Goal: Communication & Community: Answer question/provide support

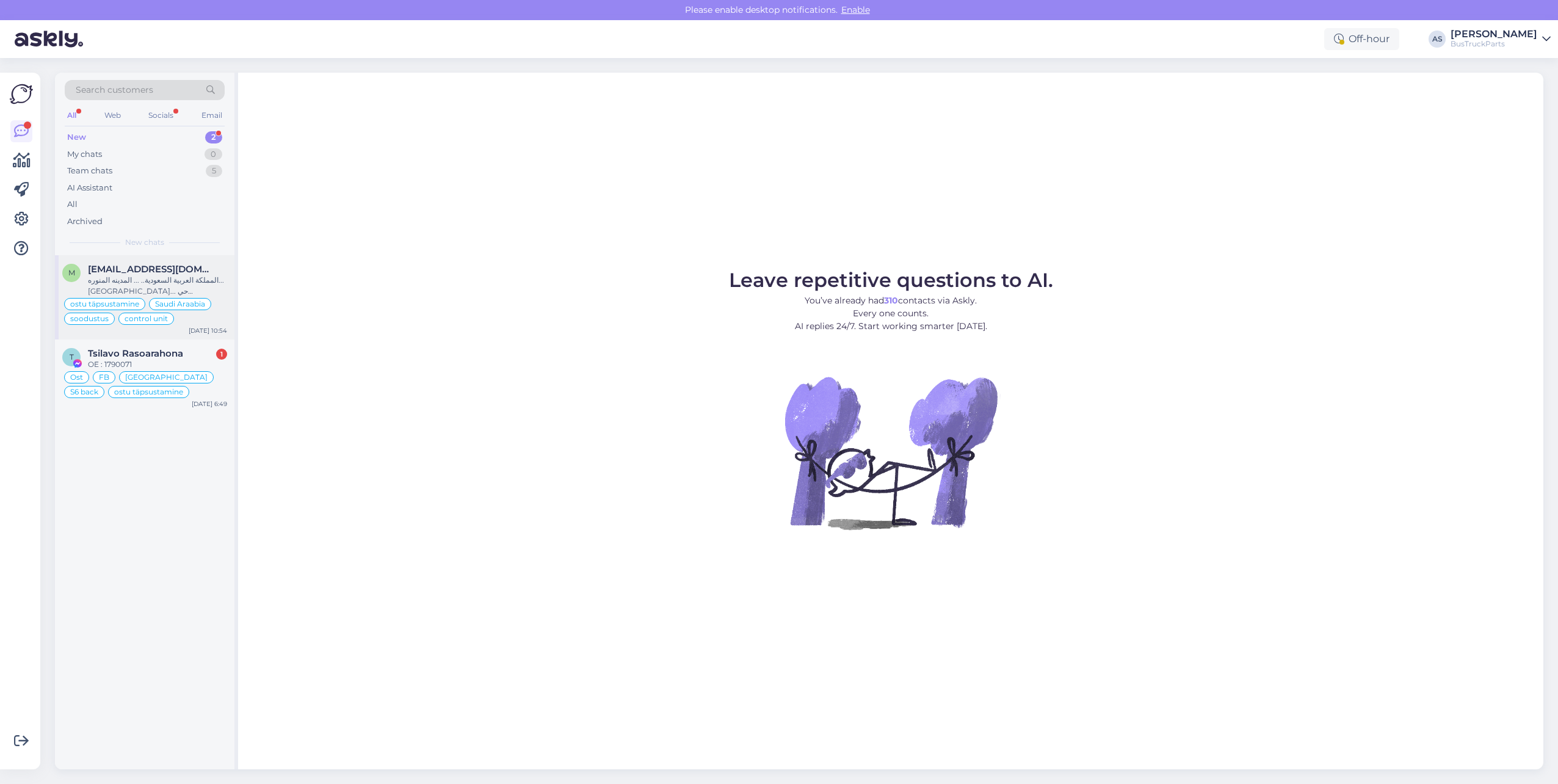
click at [155, 263] on div "m [EMAIL_ADDRESS][DOMAIN_NAME] [GEOGRAPHIC_DATA].. ... المدينه المنوره... [GEOG…" at bounding box center [145, 297] width 179 height 84
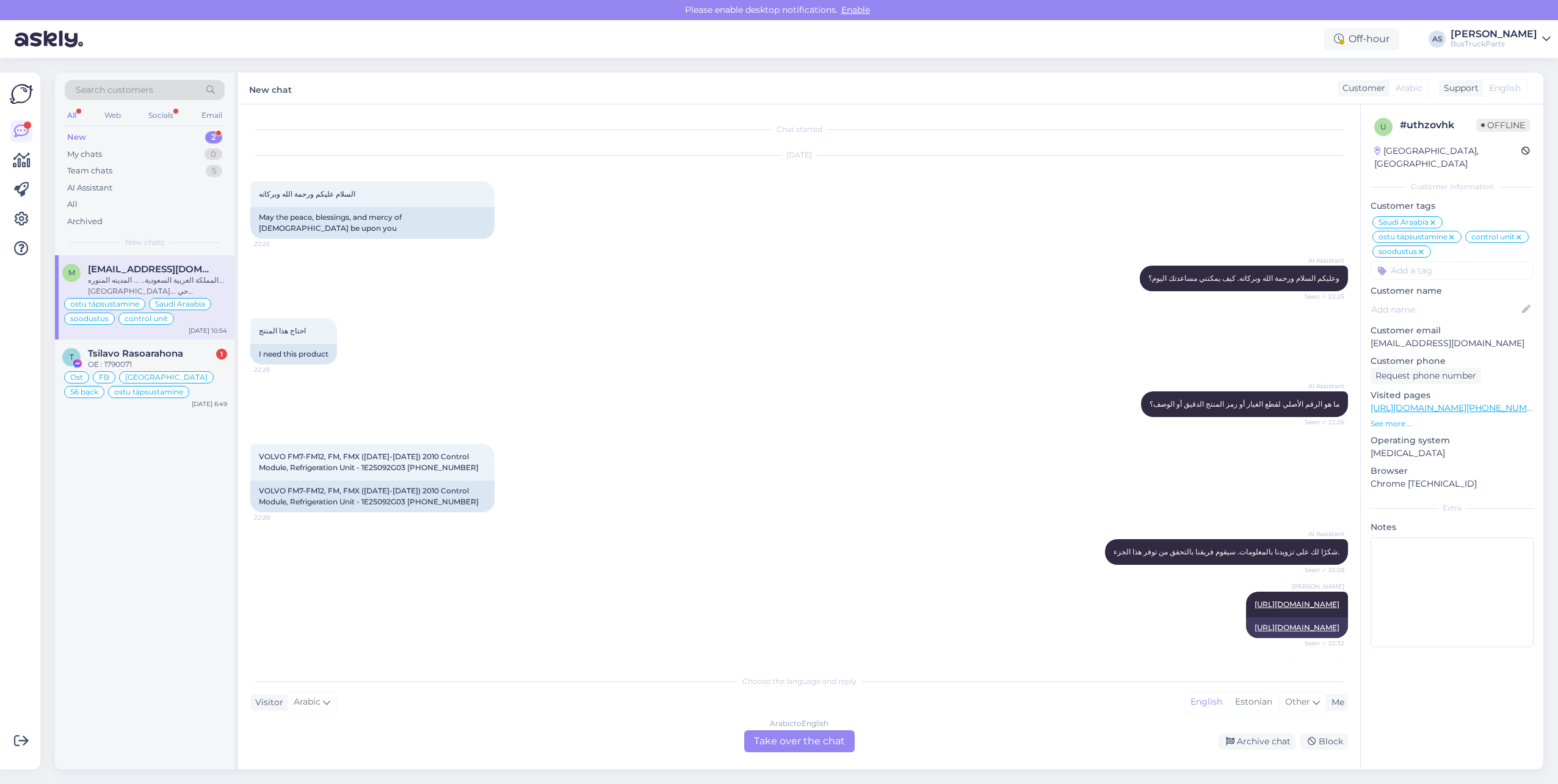
scroll to position [1824, 0]
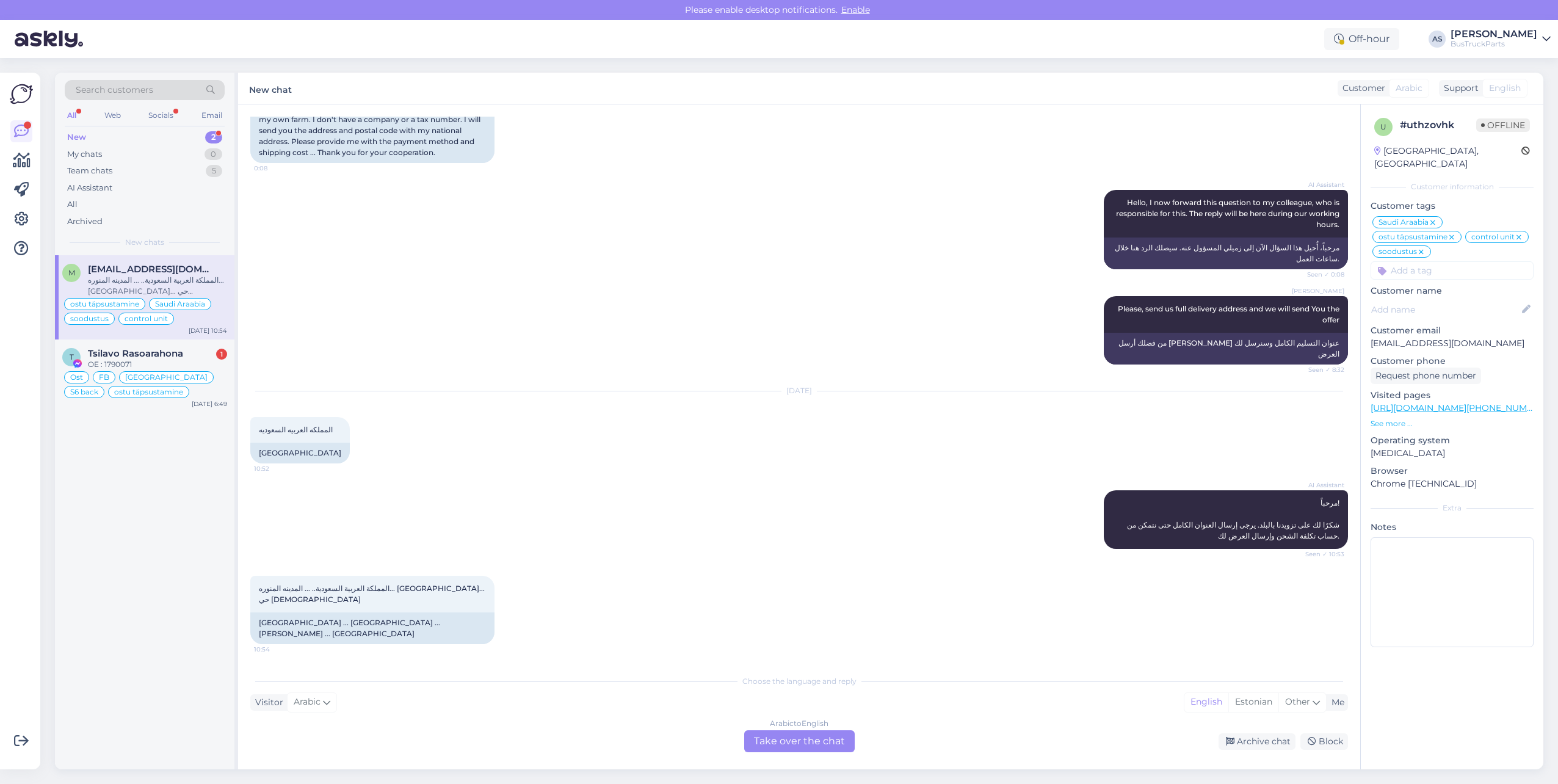
drag, startPoint x: 801, startPoint y: 746, endPoint x: 1117, endPoint y: 451, distance: 432.3
click at [801, 746] on div "Arabic to English Take over the chat" at bounding box center [799, 740] width 111 height 22
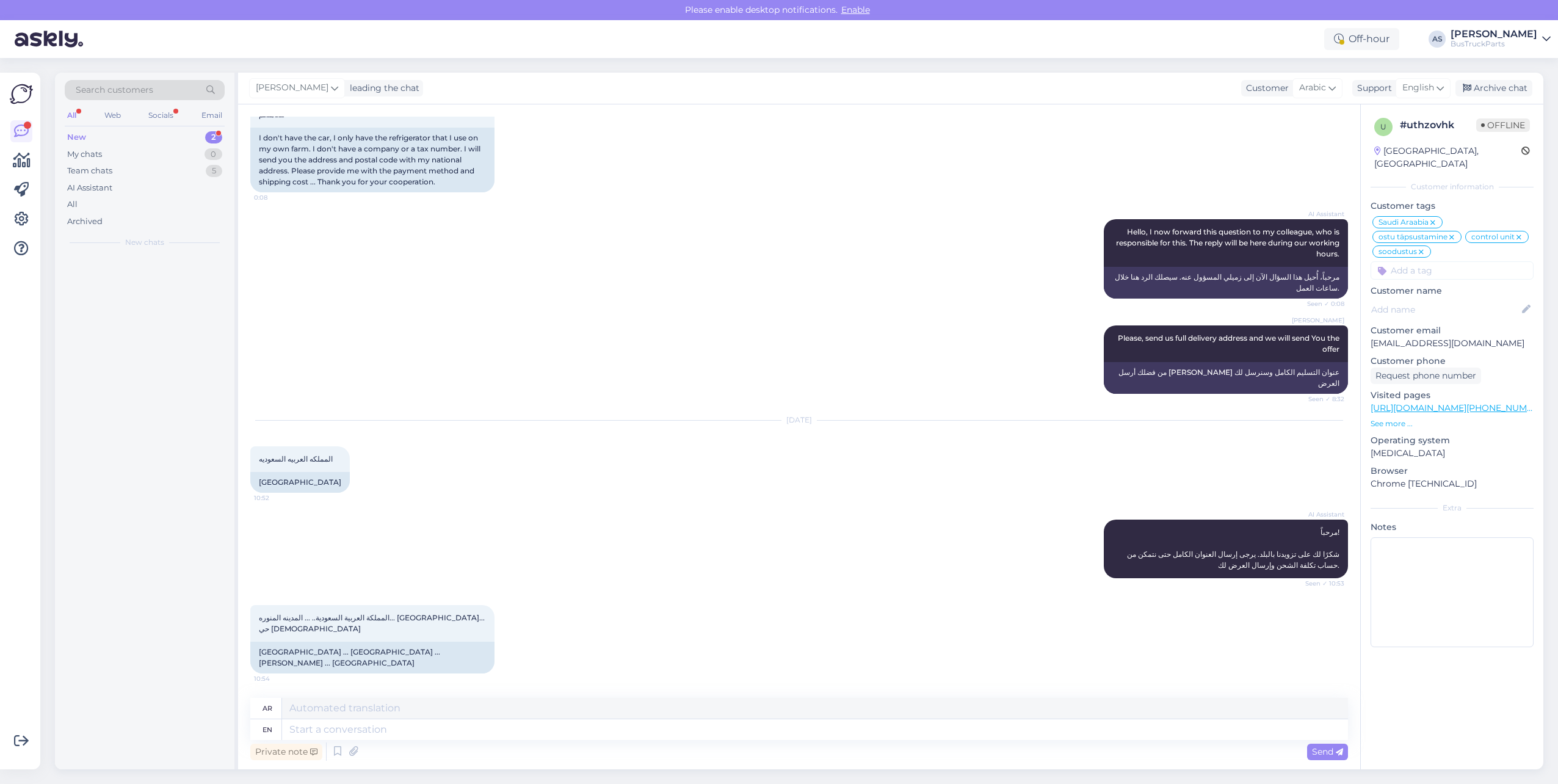
scroll to position [1795, 0]
drag, startPoint x: 303, startPoint y: 665, endPoint x: 253, endPoint y: 646, distance: 53.5
click at [253, 646] on div "[GEOGRAPHIC_DATA] ... [GEOGRAPHIC_DATA] ... [PERSON_NAME] ... [GEOGRAPHIC_DATA]" at bounding box center [373, 657] width 244 height 32
click at [404, 713] on textarea at bounding box center [815, 708] width 1066 height 20
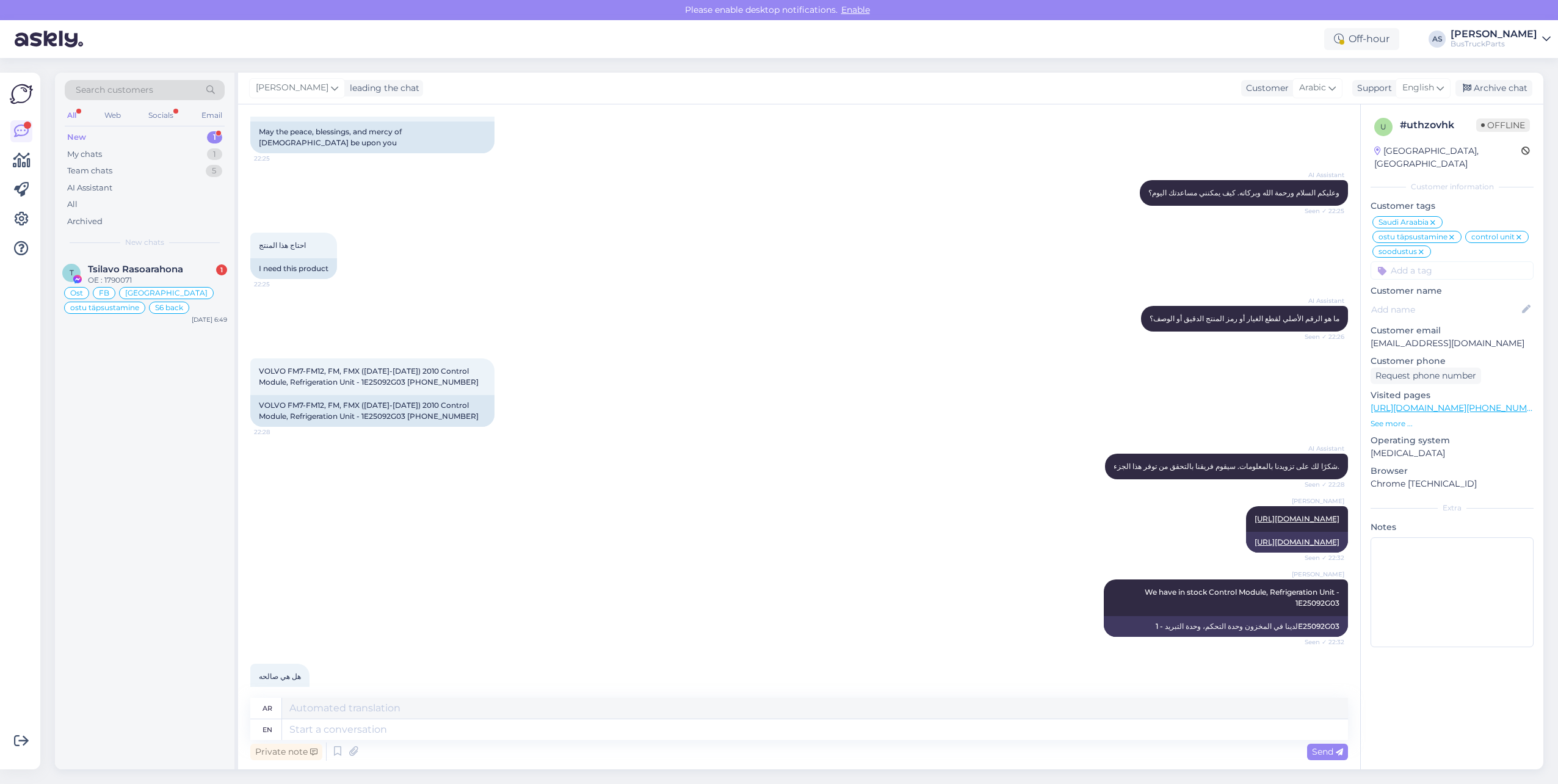
scroll to position [0, 0]
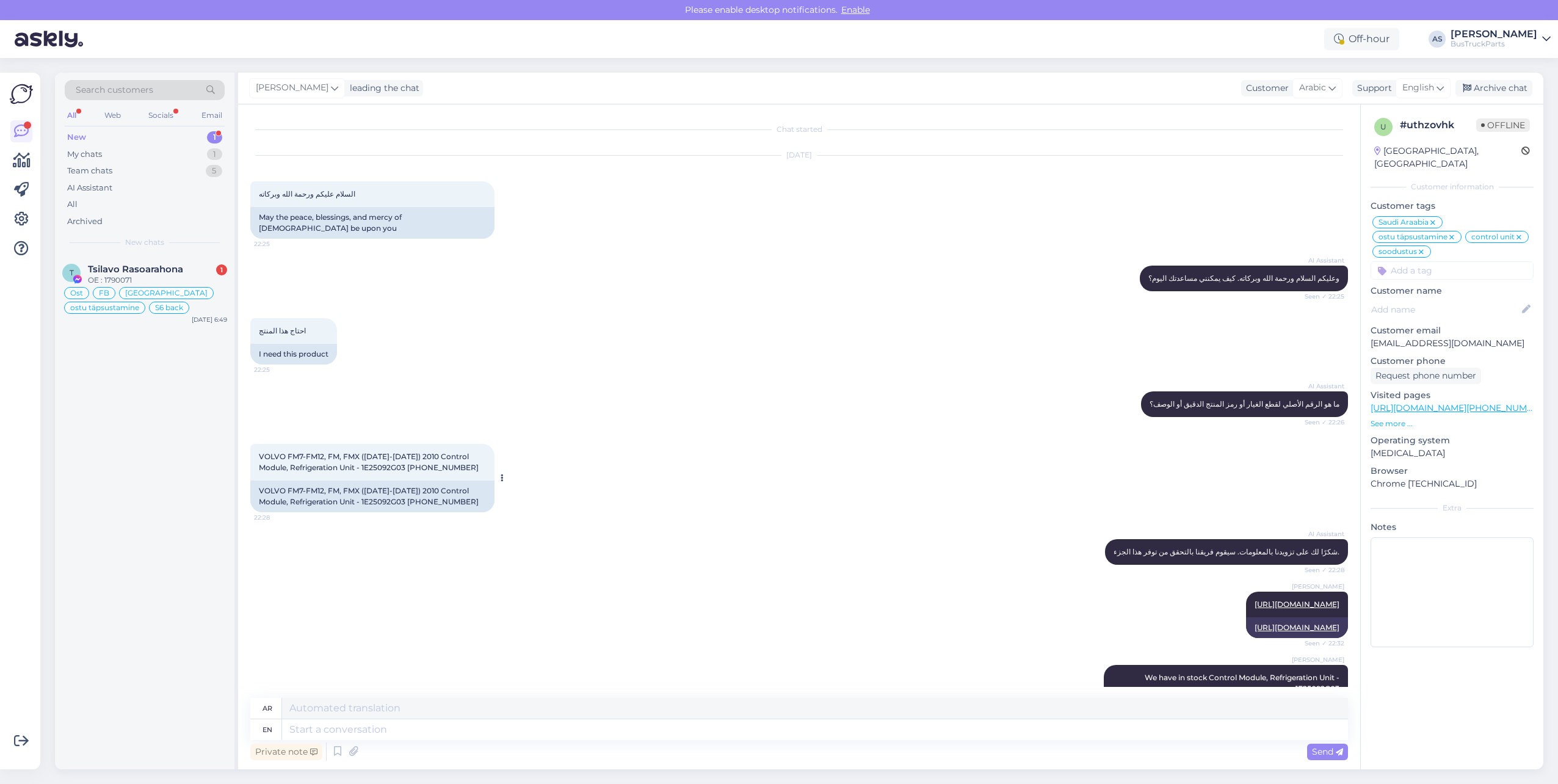
click at [350, 457] on span "VOLVO FM7-FM12, FM, FMX ([DATE]-[DATE]) 2010 Control Module, Refrigeration Unit…" at bounding box center [368, 462] width 220 height 20
copy span "1E25092G03"
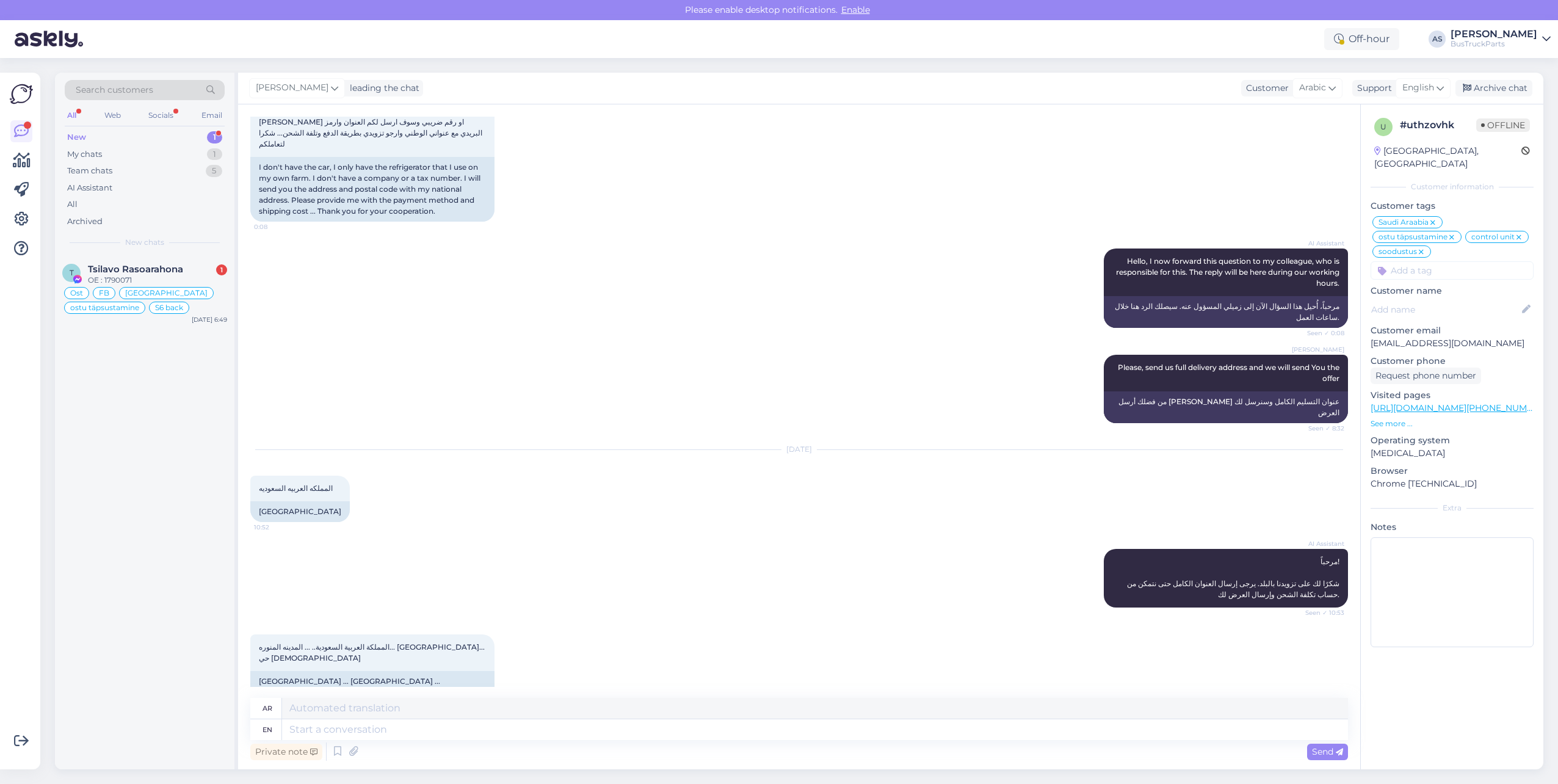
scroll to position [1795, 0]
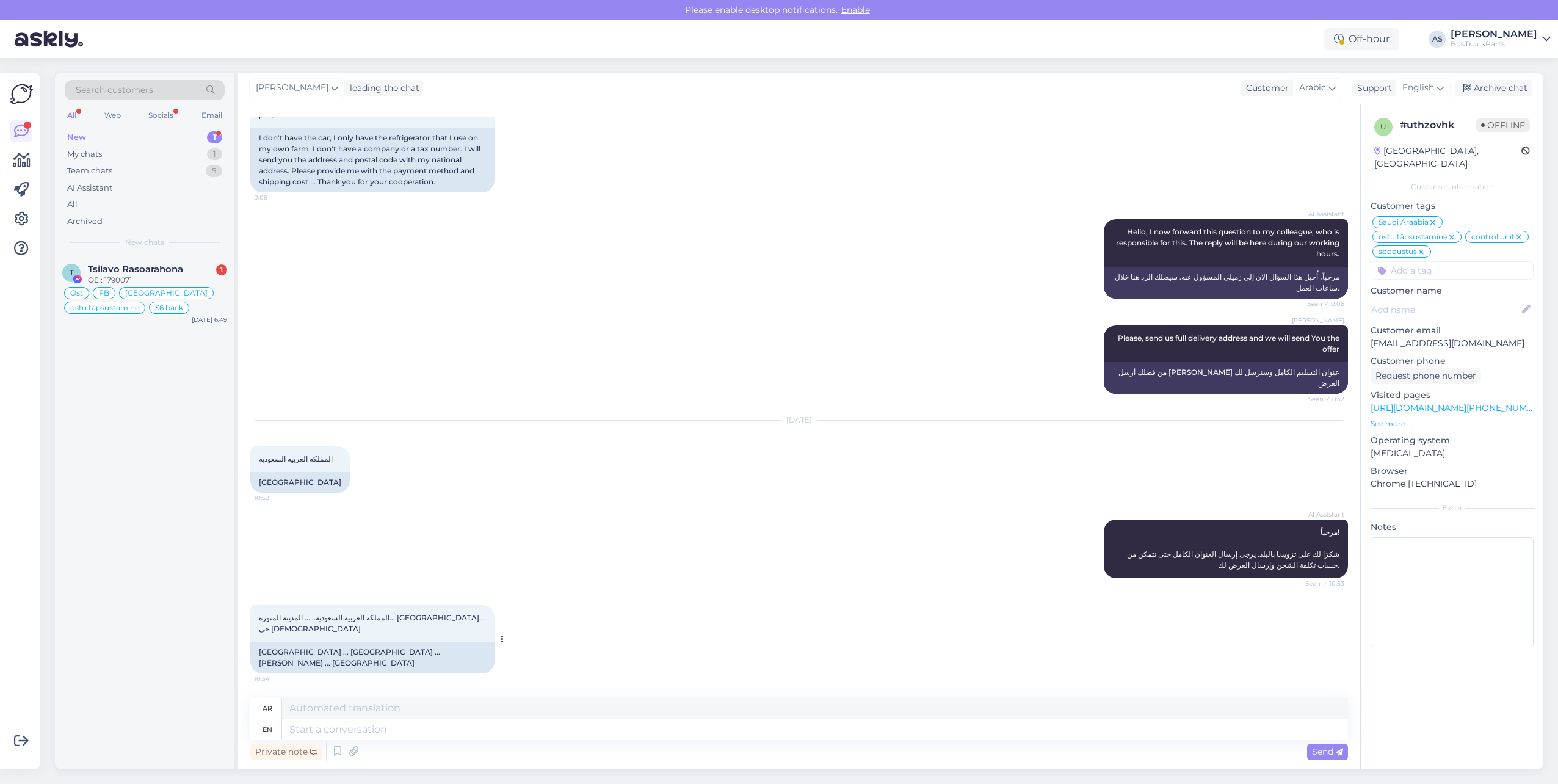
drag, startPoint x: 328, startPoint y: 667, endPoint x: 256, endPoint y: 654, distance: 73.2
click at [256, 654] on div "[GEOGRAPHIC_DATA] ... [GEOGRAPHIC_DATA] ... [PERSON_NAME] ... [GEOGRAPHIC_DATA]" at bounding box center [373, 657] width 244 height 32
copy div "[GEOGRAPHIC_DATA] ... [GEOGRAPHIC_DATA] ... [PERSON_NAME] ... [GEOGRAPHIC_DATA]"
click at [316, 735] on textarea at bounding box center [815, 729] width 1066 height 20
type textarea "Hello."
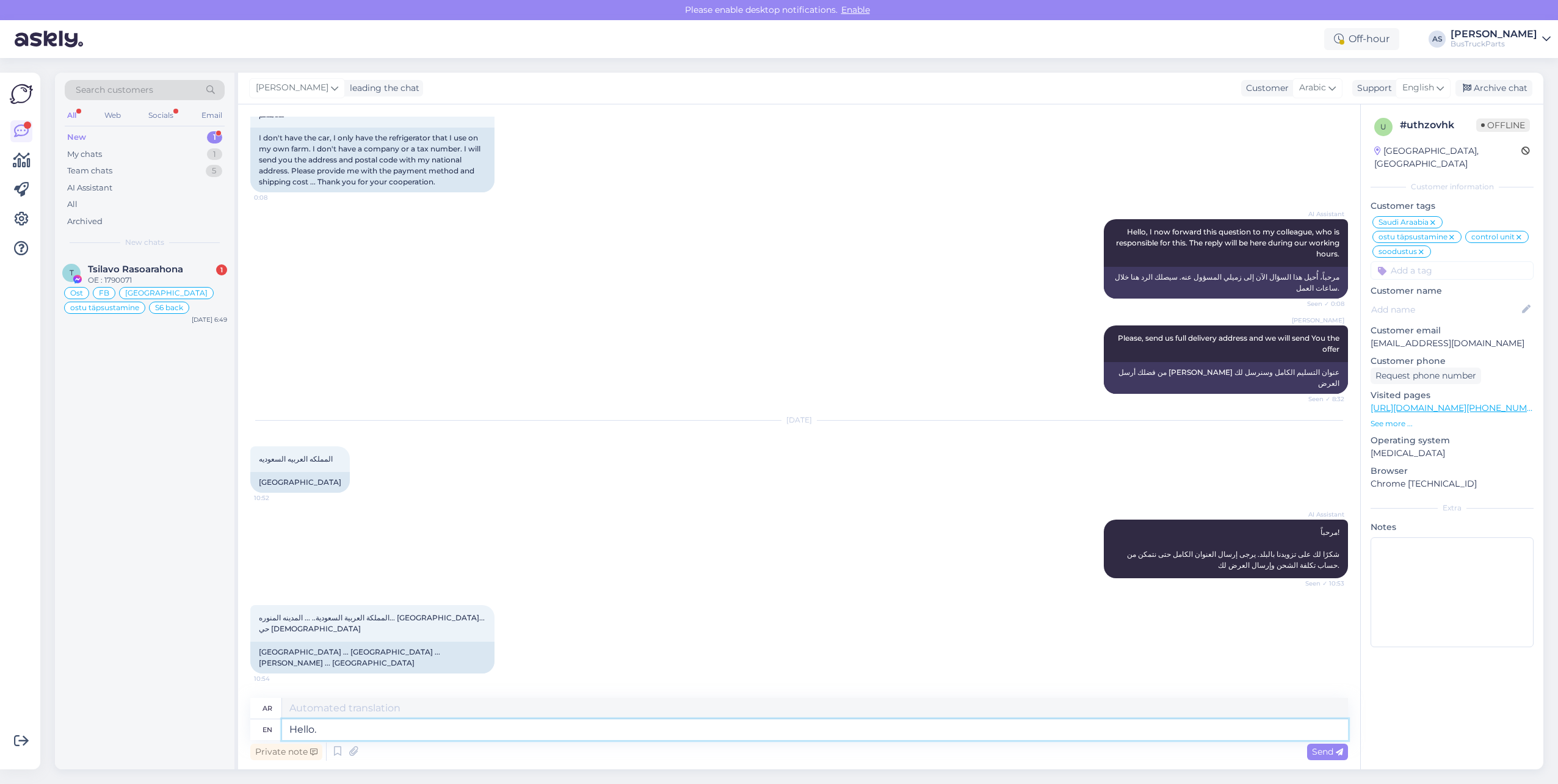
type textarea "مرحبًا."
type textarea "Hello. It"
type textarea "مرحبا. هو"
type textarea "Hello. It shows"
type textarea "مرحبا. يظهر"
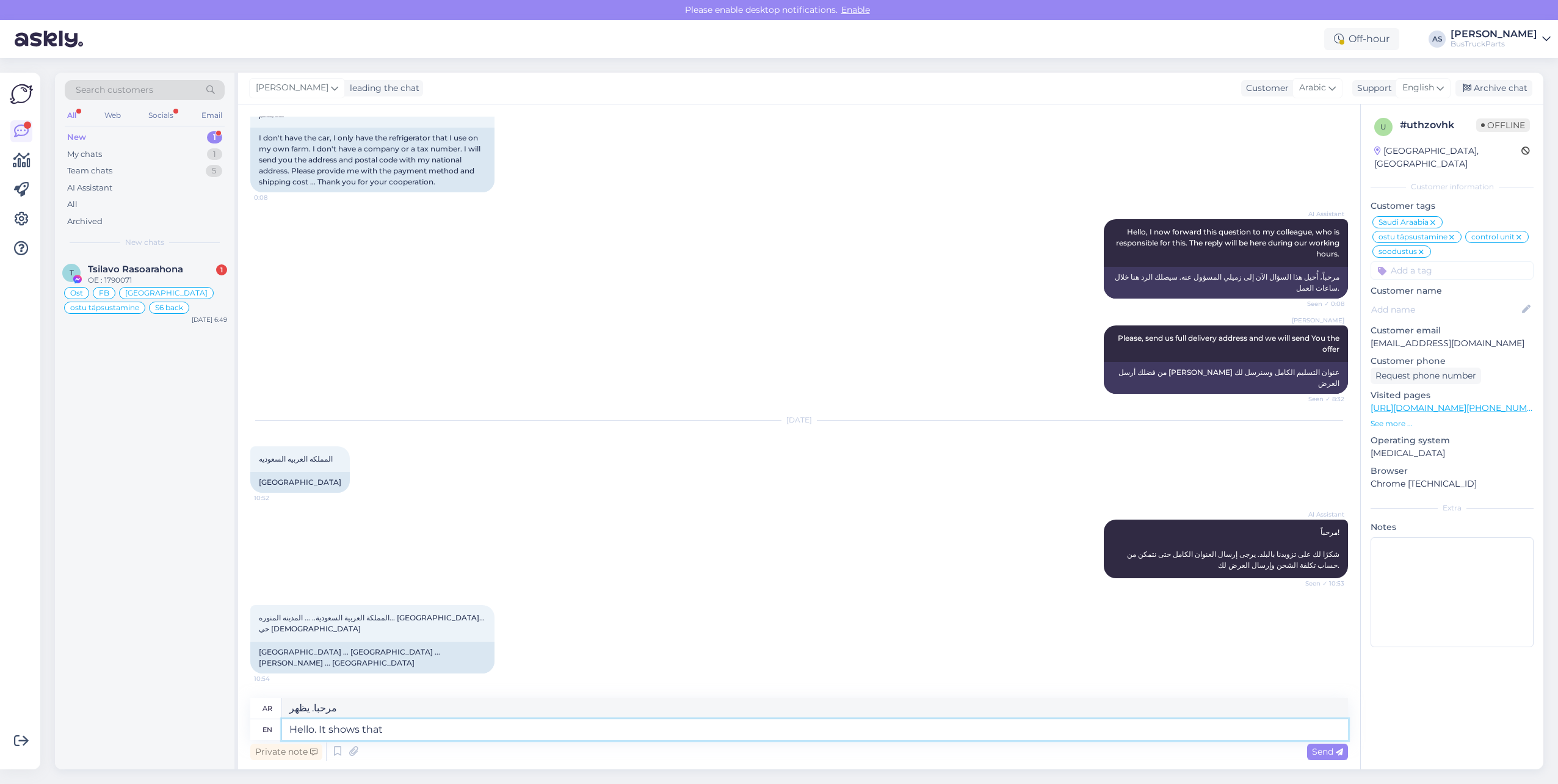
type textarea "Hello. It shows that t"
type textarea "مرحبا. يظهر ذلك"
type textarea "Hello. It shows that the e"
type textarea "مرحبا. يظهر أن"
type textarea "Hello. It shows that the estimated sh"
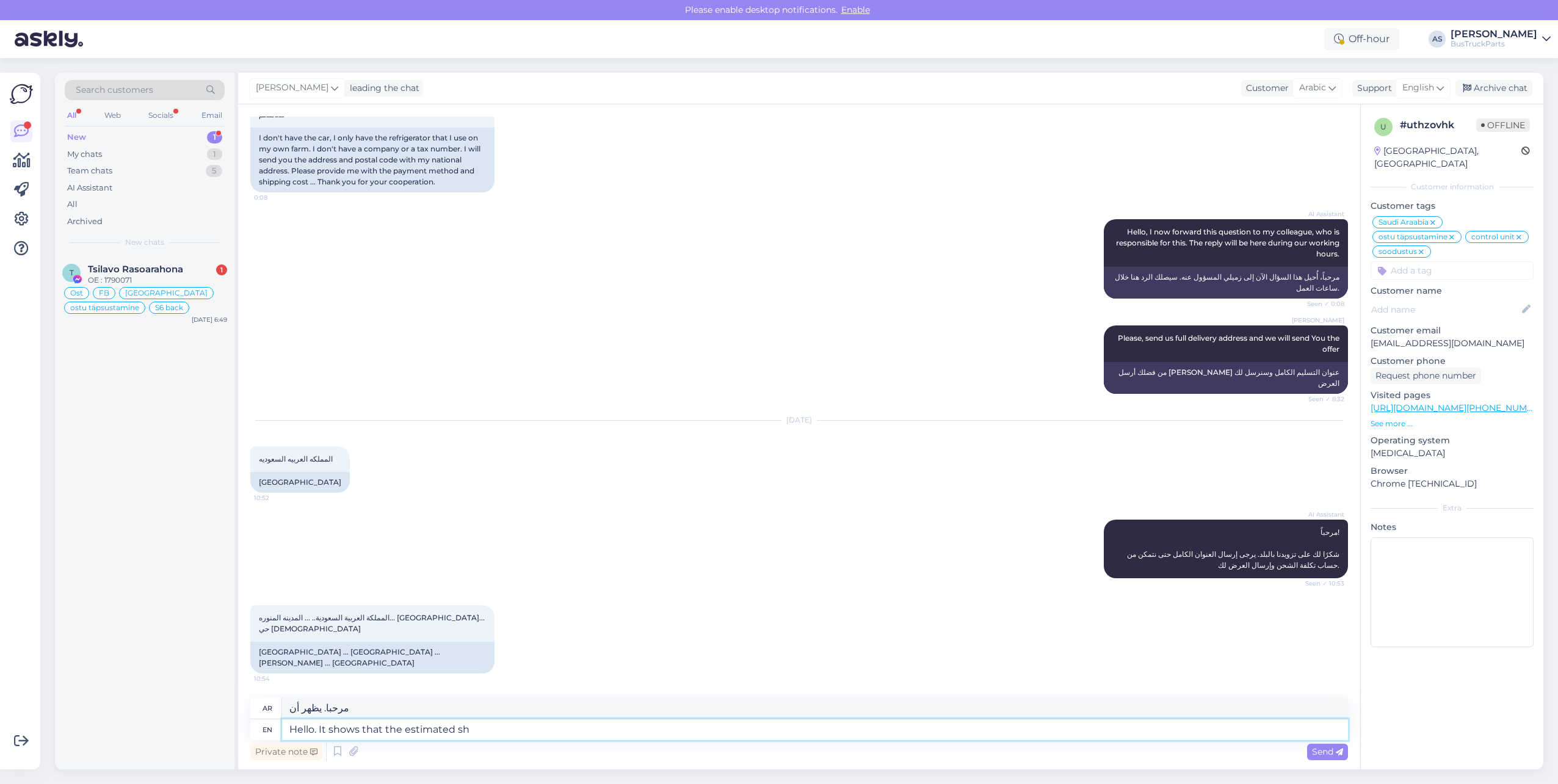
type textarea "مرحبا. يظهر أن التقدير"
type textarea "Hello. It shows that the estimated shipping"
type textarea "مرحباً، يُظهر أن تكلفة الشحن المقدرة"
type textarea "Hello. It shows that the estimated shipping price"
type textarea "مرحباً، يُظهر أن سعر الشحن المُقدّر"
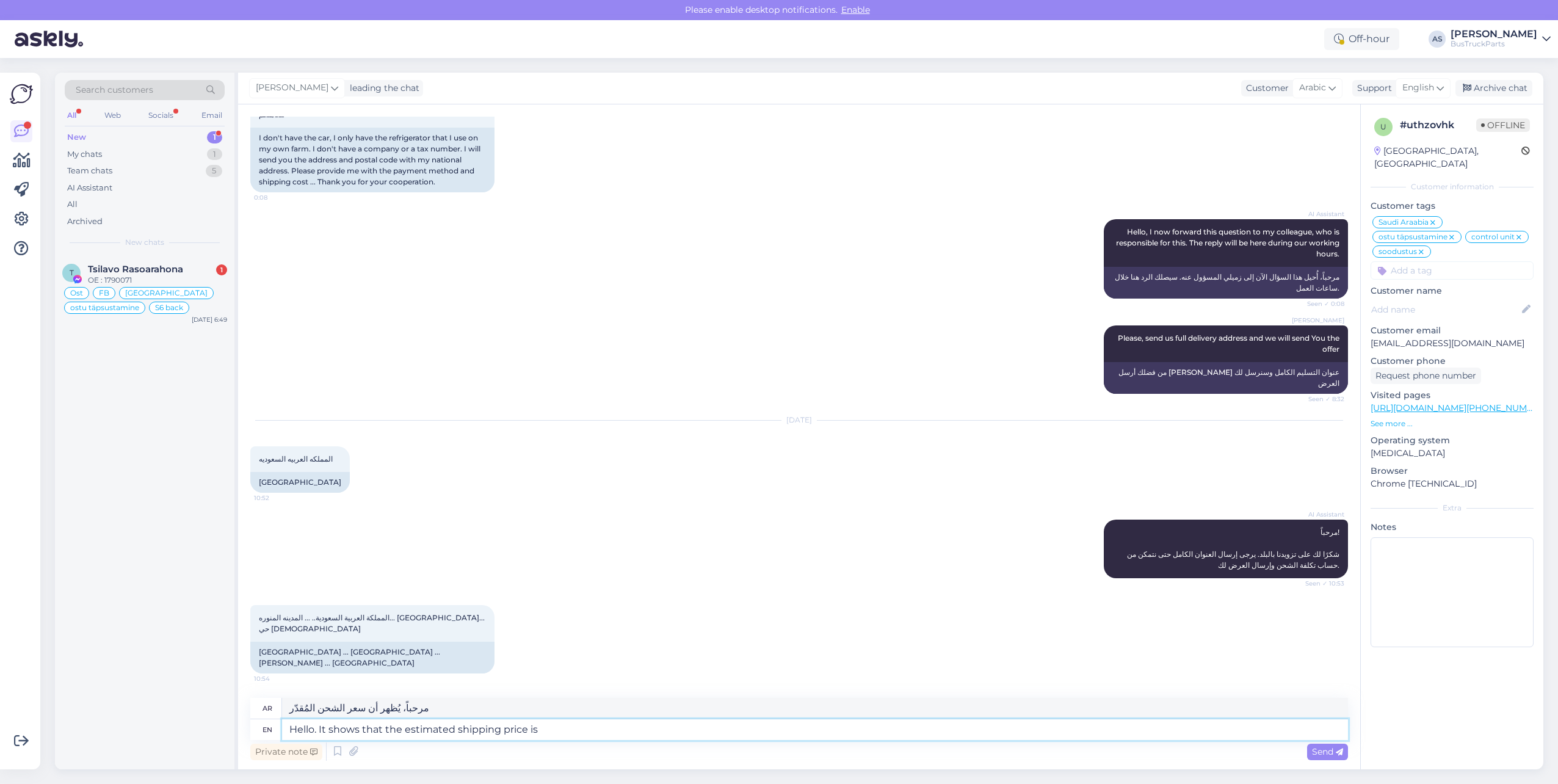
type textarea "Hello. It shows that the estimated shipping price is"
type textarea "مرحباً، يُظهر أن سعر الشحن المُقدّر هو"
type textarea "Hello. It shows that the estimated shipping price is 30€."
type textarea "مرحباً، سعر الشحن المُقدّر هو ٣٠ يورو."
type textarea "Hello. It shows that the estimated shipping price is 30€."
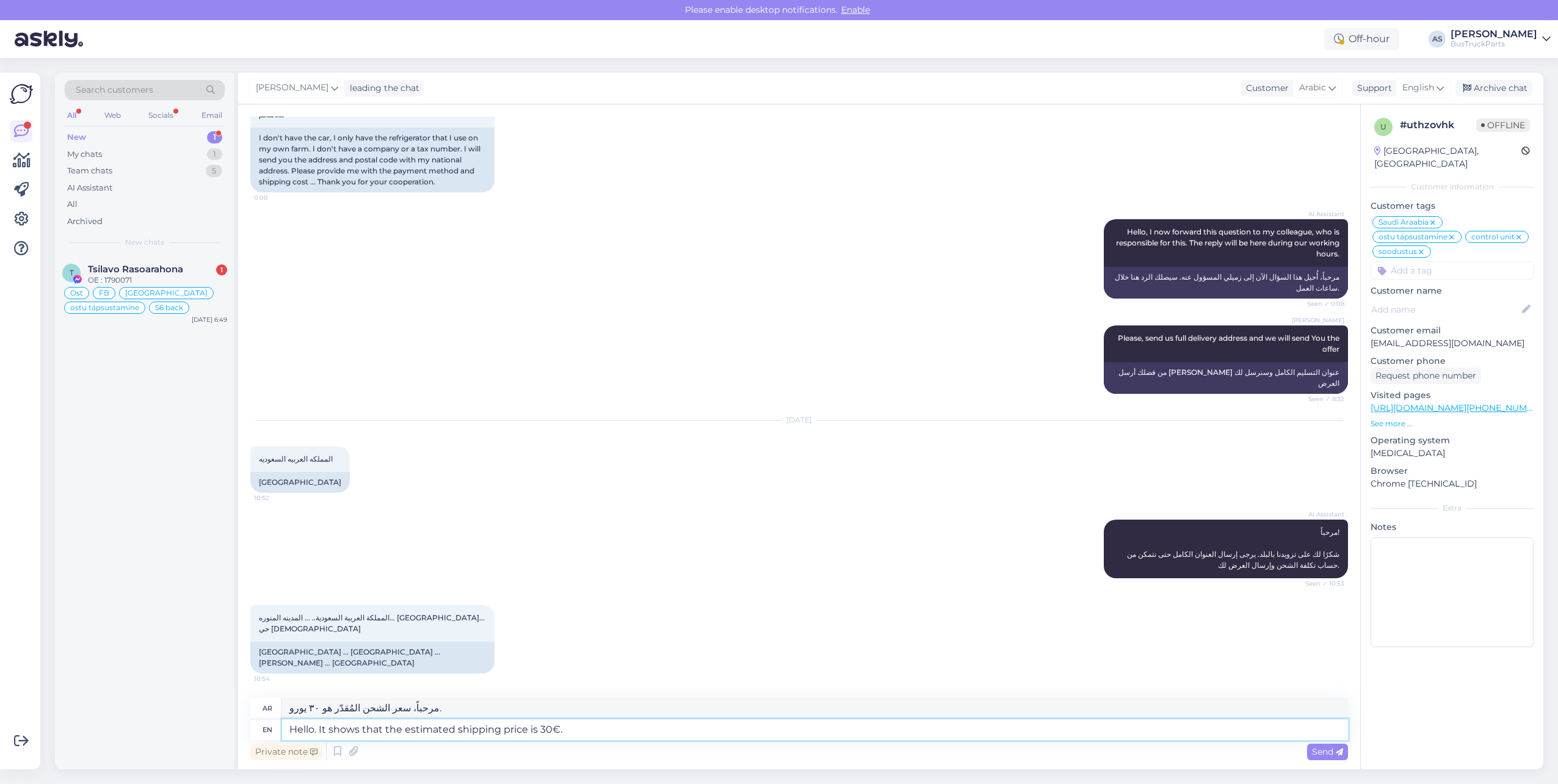
type textarea "مرحباً، سعر الشحن المُقدّر هو 30 يورو."
type textarea "Hello. It shows that the estimated shipping price is 30€. To"
type textarea "مرحباً، سعر الشحن المُقدّر هو ٣٠ يورو."
type textarea "Hello. It shows that the estimated shipping price is 30€. To complete"
type textarea "مرحباً، يظهر أن سعر الشحن المقدر هو ٣٠ يورو. [DEMOGRAPHIC_DATA]"
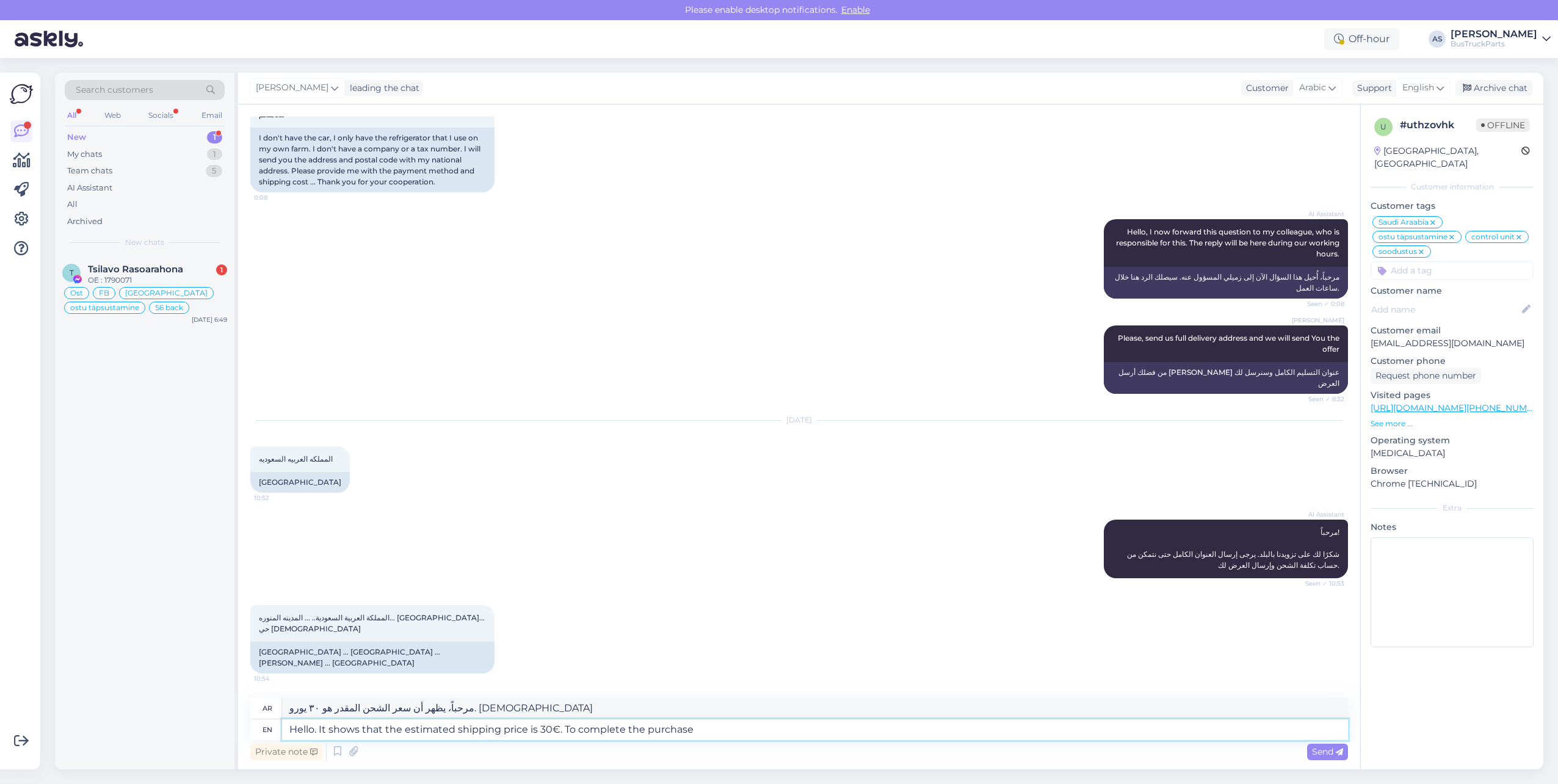
type textarea "Hello. It shows that the estimated shipping price is 30€. To complete the purch…"
type textarea "مرحباً، سعر الشحن المُقدّر هو ٣٠ يورو. [DEMOGRAPHIC_DATA] عملية الشراء، يُرجى ا…"
type textarea "Hello. It shows that the estimated shipping price is 30€. To complete the purch…"
type textarea "مرحباً، يظهر أن سعر الشحن المُقدّر هو 30 يورو. لإتمام عملية الشراء، يُرجى"
type textarea "Hello. It shows that the estimated shipping price is 30€. To complete the purch…"
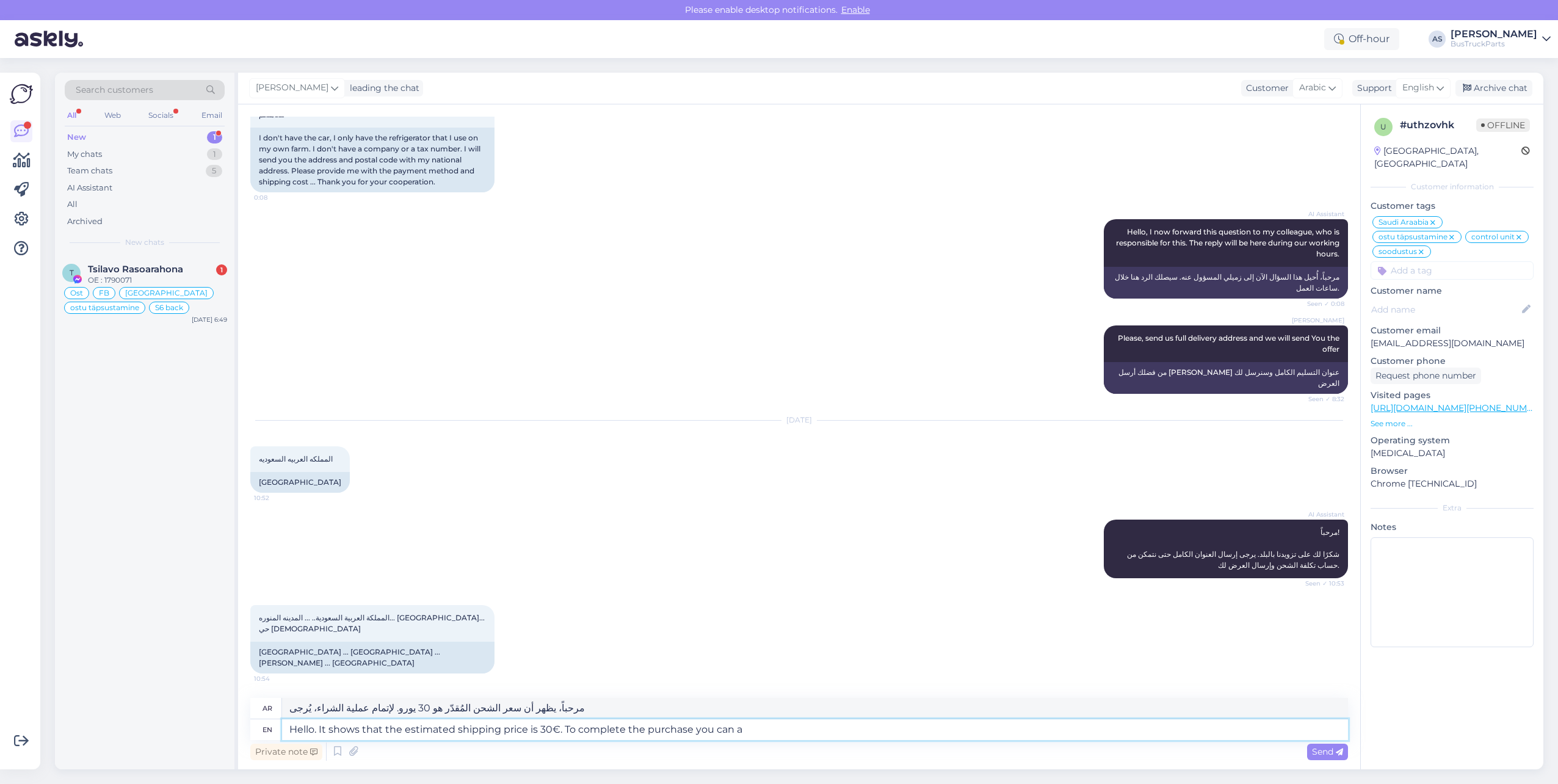
type textarea "مرحباً، سعر الشحن المُقدّر هو 30 يورو. لإتمام عملية الشراء، يُرجى"
type textarea "Hello. It shows that the estimated shipping price is 30€. To complete the purch…"
type textarea "مرحباً، سعر الشحن المُقدّر هو 30 يورو. لإتمام عملية الشراء، يُمكنك إضافة"
type textarea "Hello. It shows that the estimated shipping price is 30€. To complete the purch…"
type textarea "مرحباً، سعر الشحن المُقدّر هو 30 يورو. لإتمام عملية الشراء، يُمكنك إضافة المنتج."
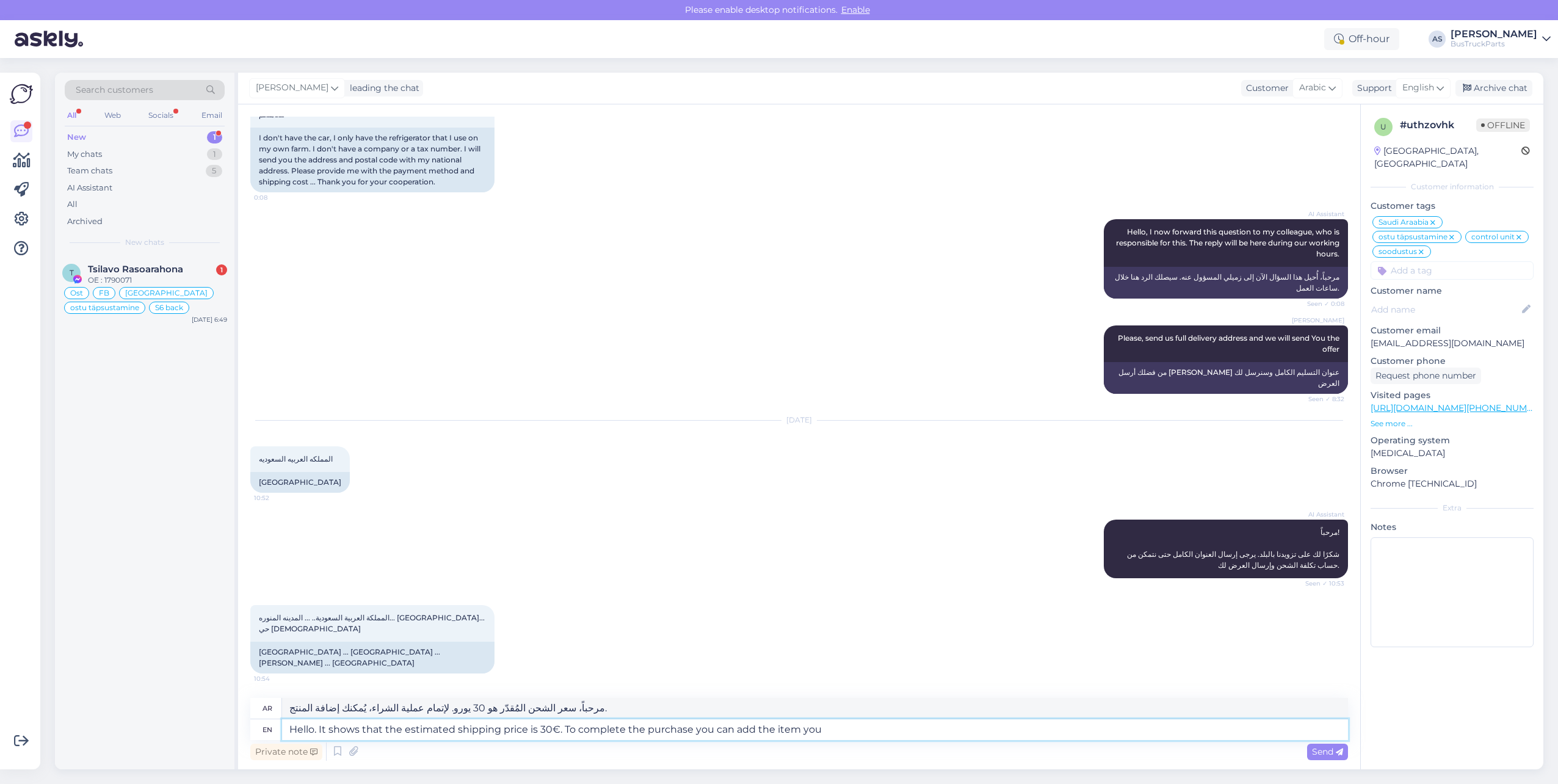
type textarea "Hello. It shows that the estimated shipping price is 30€. To complete the purch…"
type textarea "مرحباً، سعر الشحن المُقدّر هو 30 يورو. لإتمام عملية الشراء، يُمكنك إضافة المنتج…"
type textarea "Hello. It shows that the estimated shipping price is 30€. To complete the purch…"
type textarea "مرحباً، سعر الشحن المُقدّر هو 30 يورو. لإتمام عملية الشراء، يُمكنك إضافة المنتج…"
type textarea "Hello. It shows that the estimated shipping price is 30€. To complete the purch…"
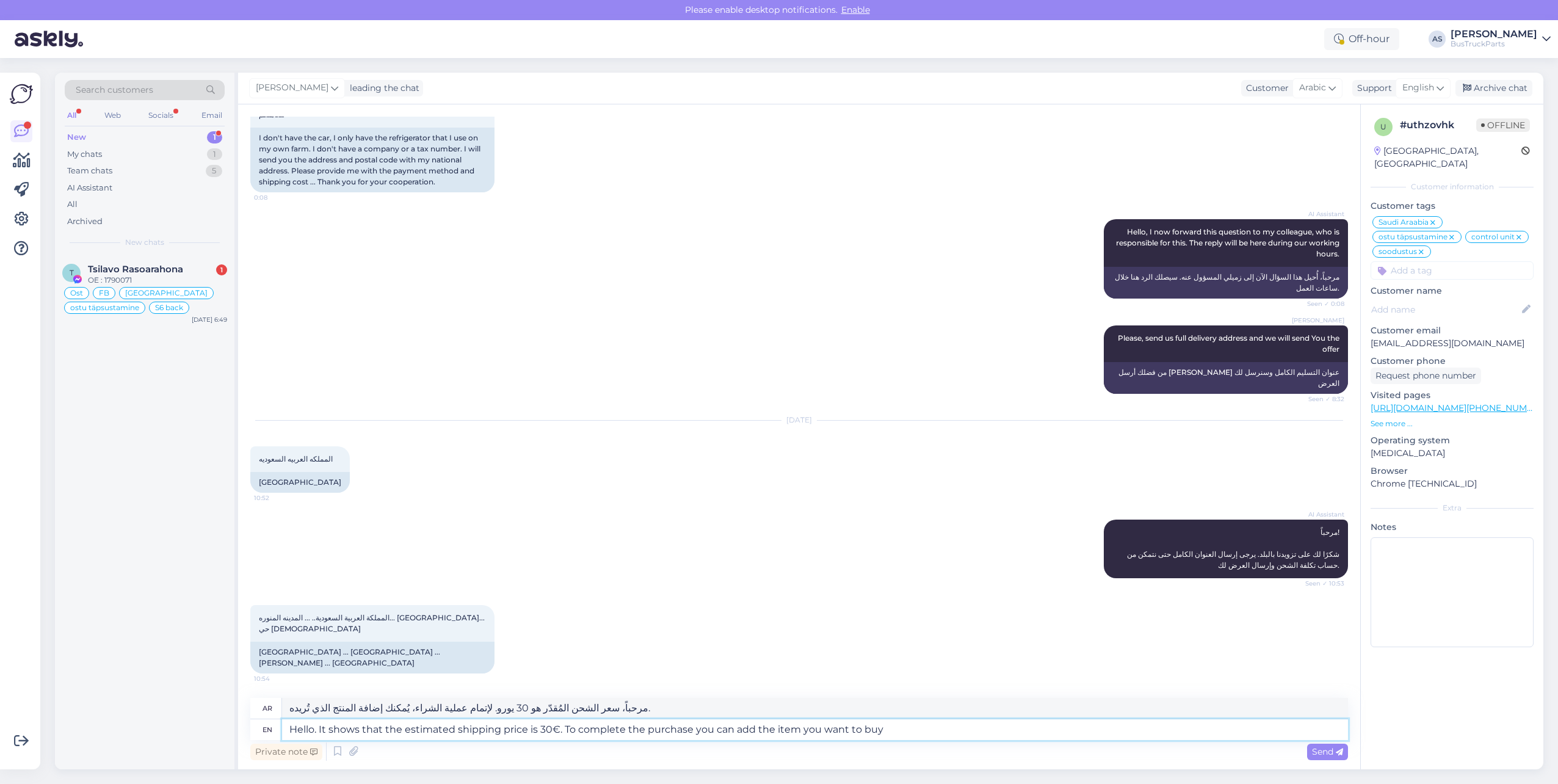
type textarea "مرحباً، يظهر أن سعر الشحن المُقدّر هو 30 يورو. لإتمام عملية الشراء، يُمكنك إضاف…"
type textarea "Hello. It shows that the estimated shipping price is 30€. To complete the purch…"
type textarea "مرحباً، يظهر أن سعر الشحن المُقدّر هو 30 يورو. لإتمام عملية الشراء، يمكنك إضافة…"
type textarea "Hello. It shows that the estimated shipping price is 30€. To complete the purch…"
type textarea "مرحباً، يظهر أن سعر الشحن المُقدّر هو 30 يورو. لإتمام عملية الشراء، يمكنك إضافة…"
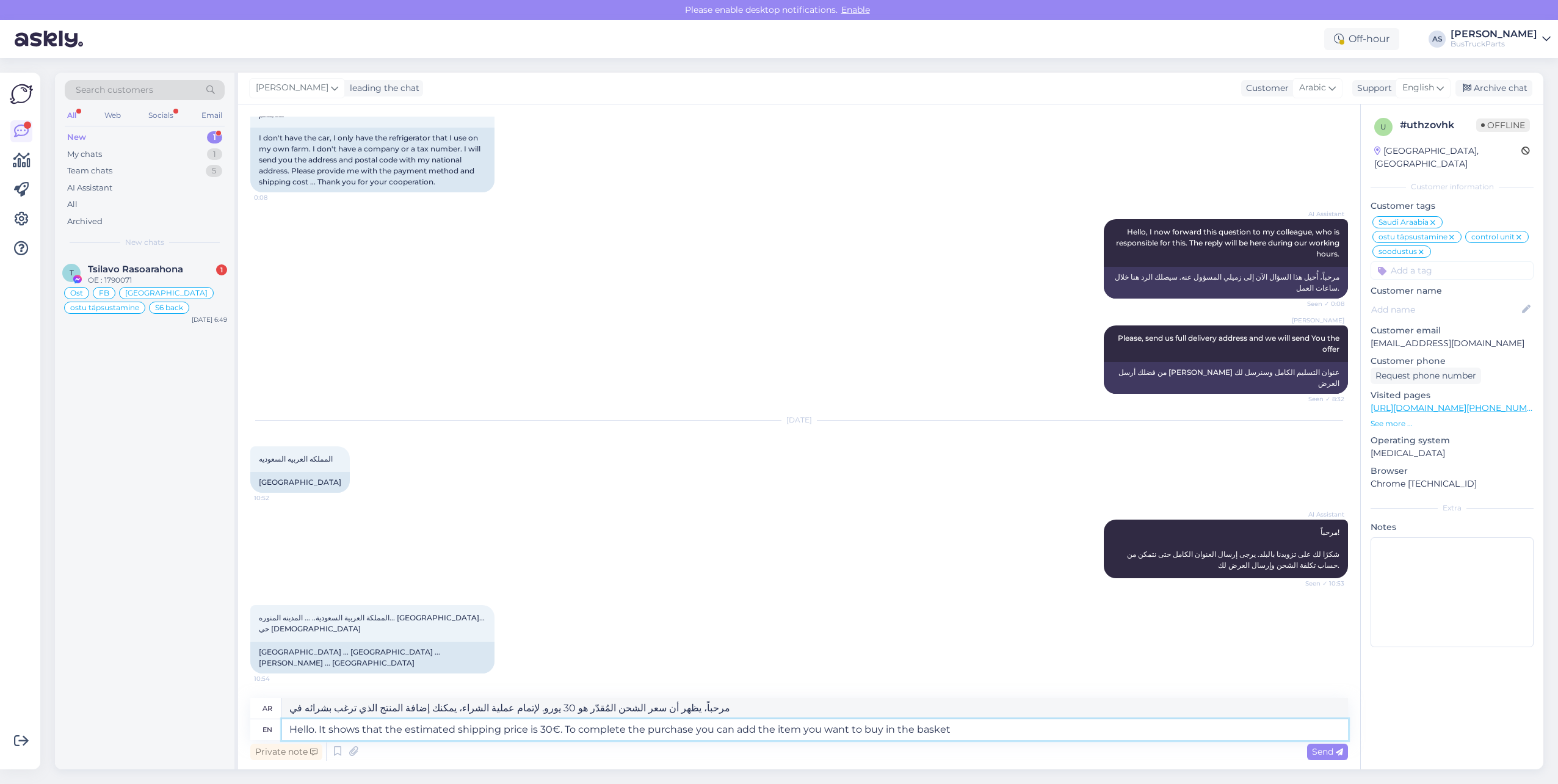
type textarea "Hello. It shows that the estimated shipping price is 30€. To complete the purch…"
type textarea "مرحباً، يظهر أن سعر الشحن المُقدّر هو 30 يورو. لإتمام عملية الشراء، يُمكنك إضاف…"
type textarea "Hello. It shows that the estimated shipping price is 30€. To complete the purch…"
type textarea "مرحباً، سعر الشحن المُقدّر هو 30 يورو. لإتمام عملية الشراء، يُمكنك إضافة المنتج…"
type textarea "Hello. It shows that the estimated shipping price is 30€. To complete the purch…"
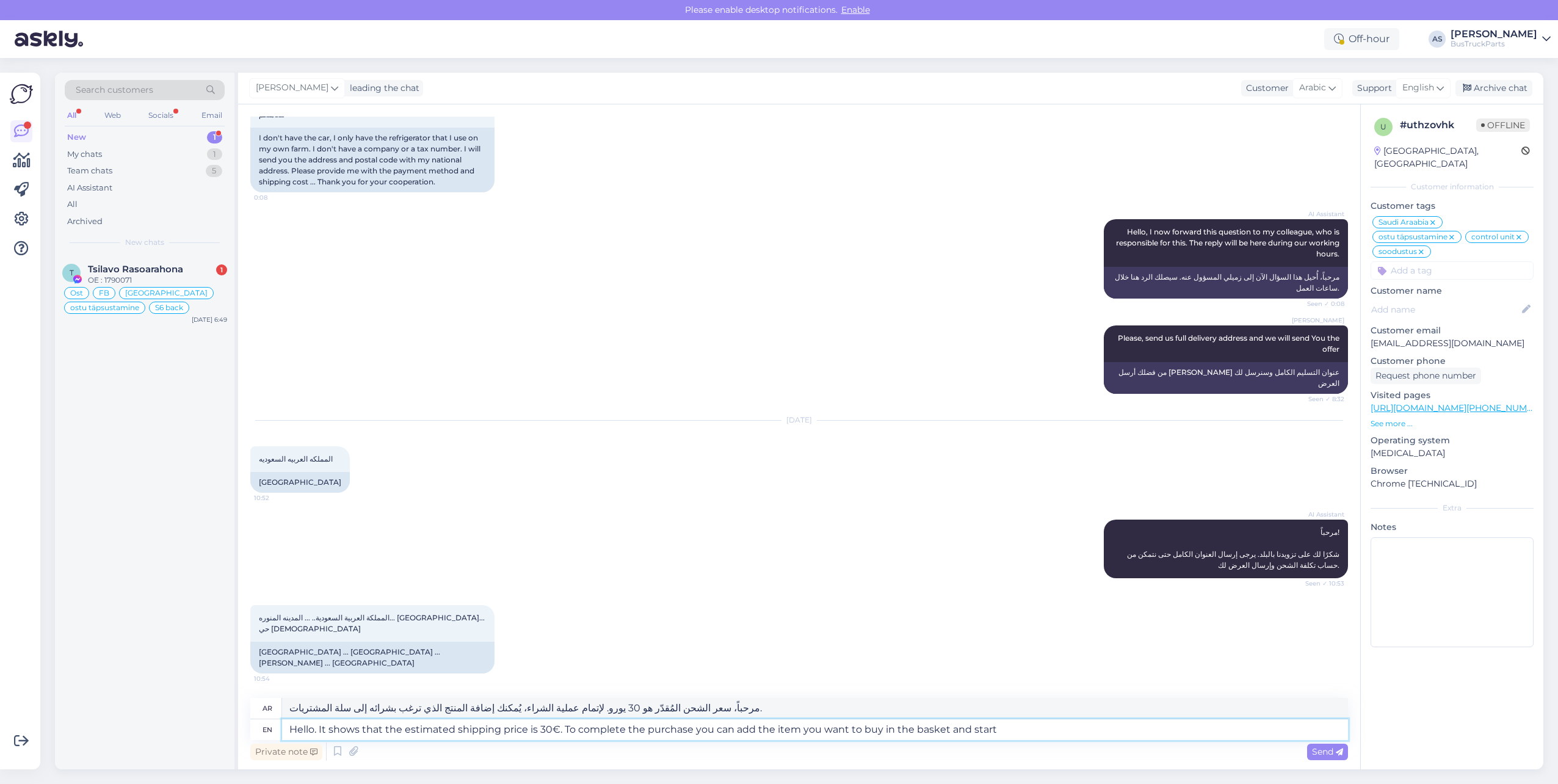
type textarea "مرحباً، سعر الشحن المُقدّر هو 30 يورو. لإتمام عملية الشراء، يُمكنك إضافة المنتج…"
type textarea "Hello. It shows that the estimated shipping price is 30€. To complete the purch…"
type textarea "مرحباً، يظهر أن سعر الشحن المُقدّر هو 30 يورو. لإتمام عملية الشراء، يمكنك إضافة…"
type textarea "Hello. It shows that the estimated shipping price is 30€. To complete the purch…"
type textarea "مرحباً، يظهر أن سعر الشحن المُقدّر هو 30 يورو. لإتمام عملية الشراء، يمكنك إضافة…"
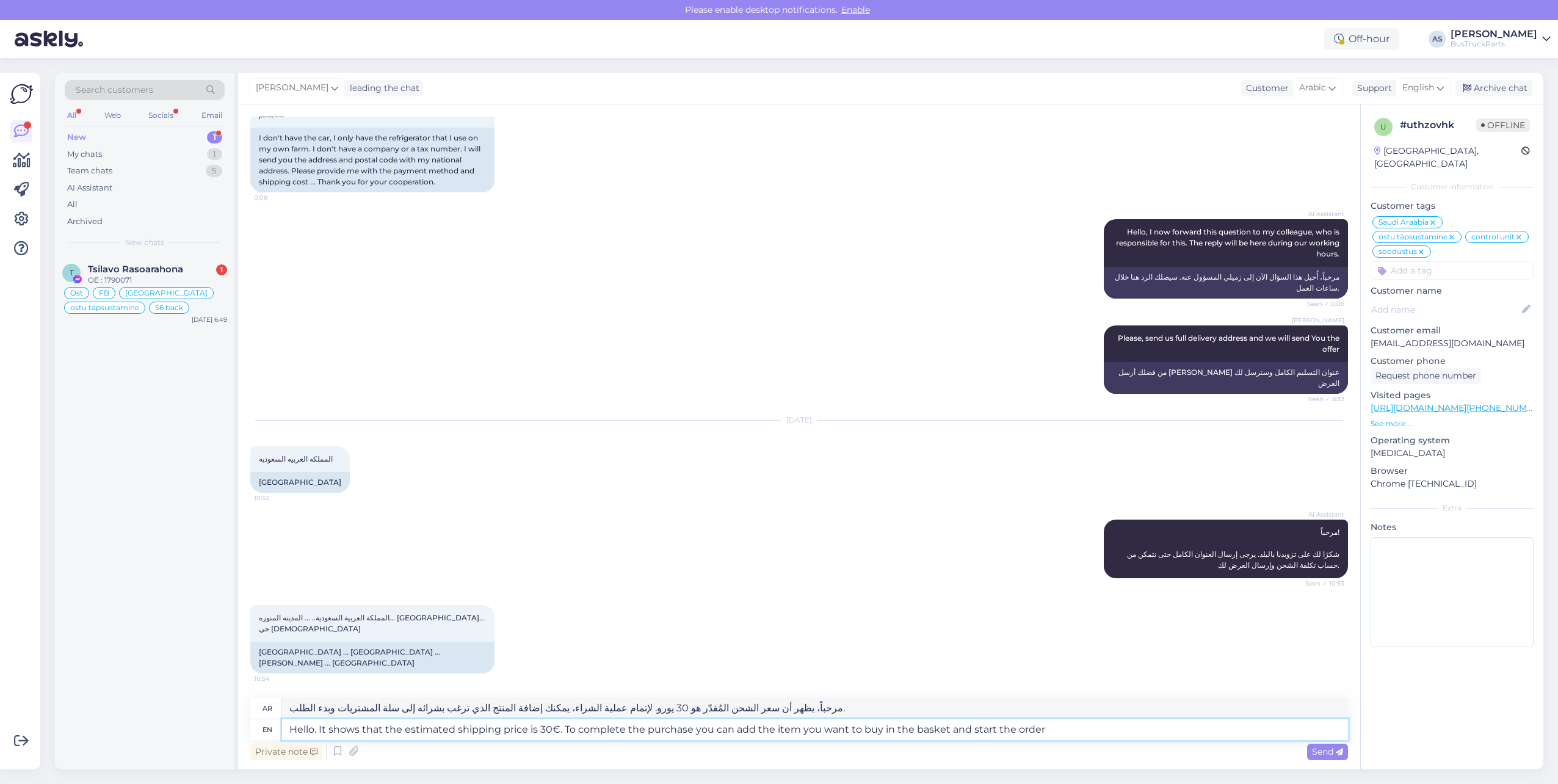
type textarea "Hello. It shows that the estimated shipping price is 30€. To complete the purch…"
type textarea "مرحباً، يظهر أن سعر الشحن المُقدّر هو 30 يورو. لإتمام عملية الشراء، يُمكنك إضاف…"
type textarea "Hello. It shows that the estimated shipping price is 30€. To complete the purch…"
type textarea "مرحباً، يظهر أن سعر الشحن المُقدّر هو 30 يورو. لإتمام عملية الشراء، يمكنك إضافة…"
type textarea "Hello. It shows that the estimated shipping price is 30€. To complete the purch…"
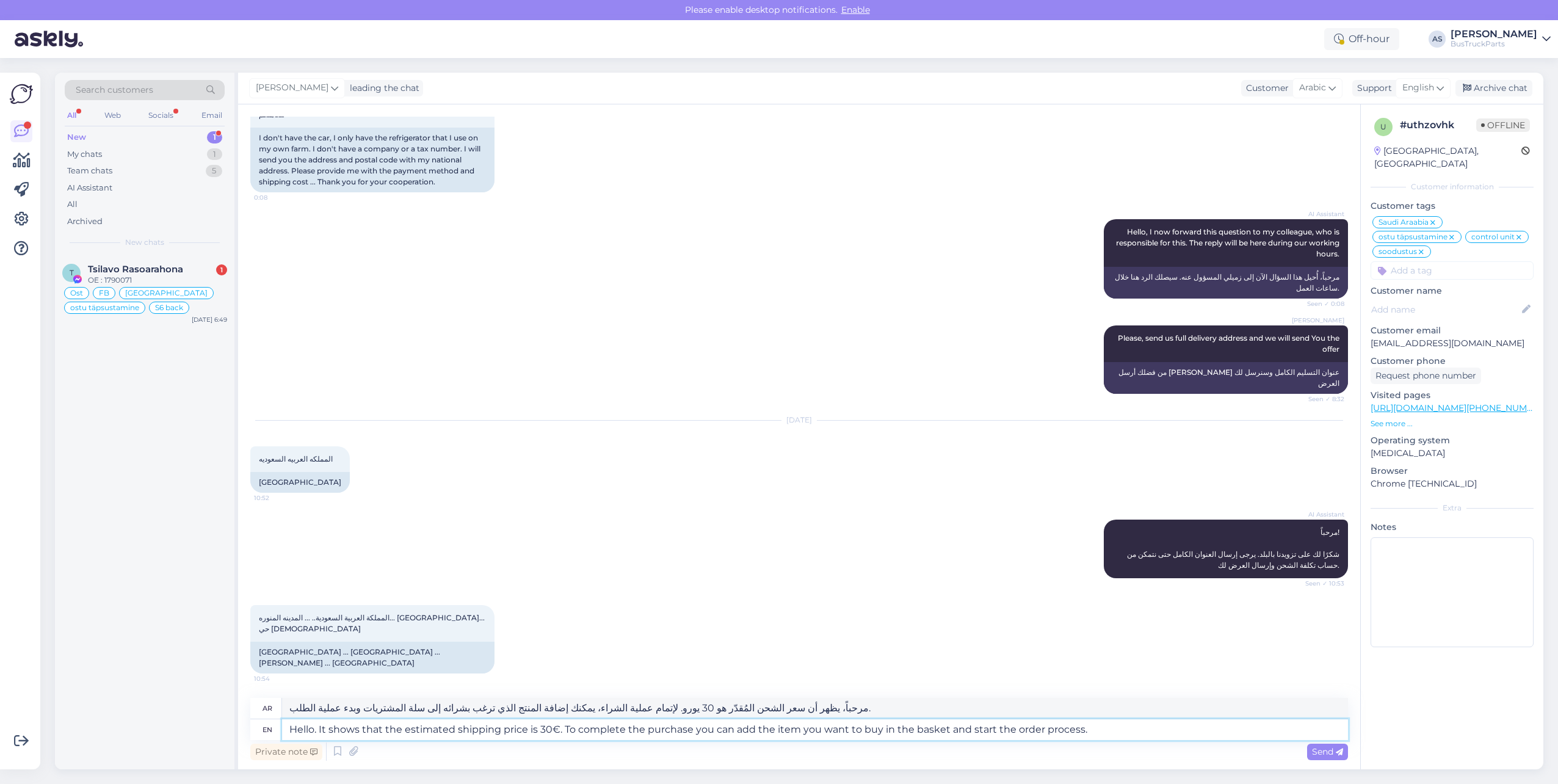
type textarea "مرحباً، يظهر أن سعر الشحن المُقدّر هو ٣٠ يورو. لإتمام عملية الشراء، يُمكنك إضاف…"
type textarea "Hello. It shows that the estimated shipping price is 30€. To complete the purch…"
type textarea "مرحباً، يظهر أن سعر الشحن المُقدّر هو 30 يورو. لإتمام عملية الشراء، يمكنك إضافة…"
type textarea "Hello. It shows that the estimated shipping price is 30€. To complete the purch…"
type textarea "مرحباً، يظهر أن سعر الشحن المُقدّر هو ٣٠ يورو. لإتمام عملية الشراء، يُمكنك إضاف…"
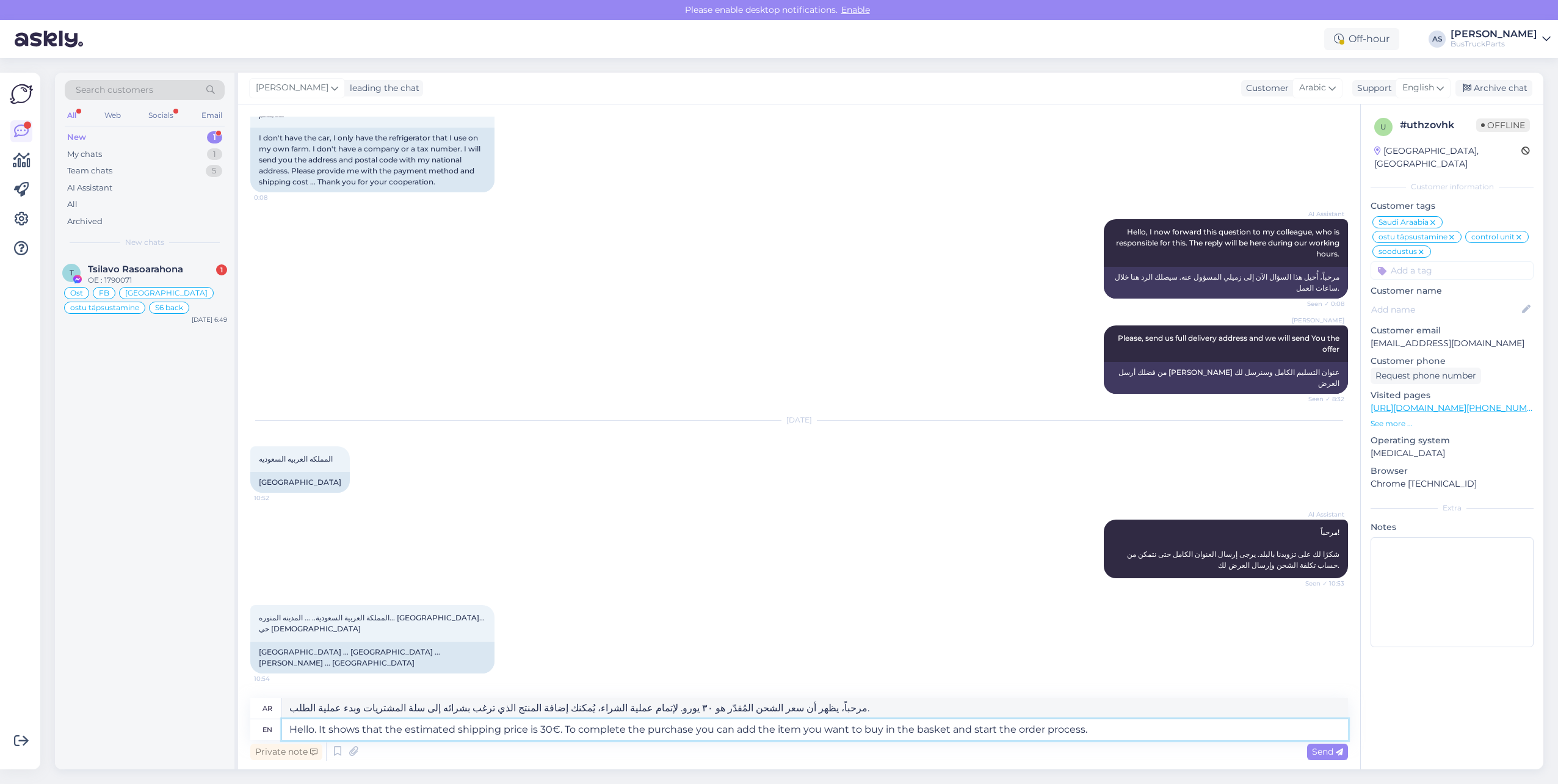
click at [1152, 727] on textarea "Hello. It shows that the estimated shipping price is 30€. To complete the purch…" at bounding box center [815, 729] width 1066 height 20
type textarea "Hello. It shows that the estimated shipping price is 30€. To complete the purch…"
type textarea "مرحباً، يظهر أن سعر الشحن المُقدّر هو 30 يورو. لإتمام عملية الشراء، يمكنك إضافة…"
type textarea "Hello. It shows that the estimated shipping price is 30€. To complete the purch…"
type textarea "مرحباً، سعر الشحن المُقدّر هو 30 يورو. لإتمام عملية الشراء، يُمكنك إضافة المنتج…"
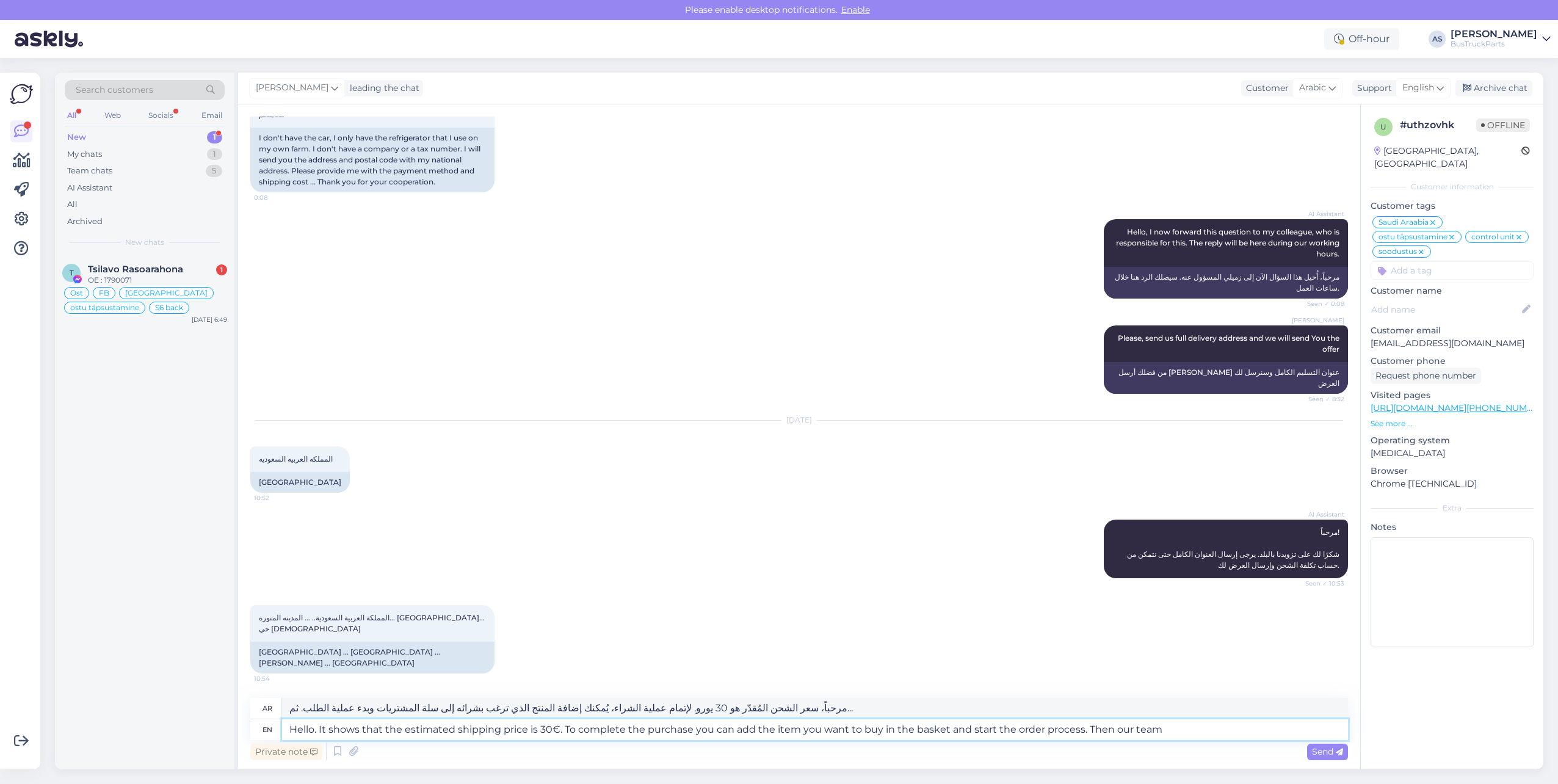
type textarea "Hello. It shows that the estimated shipping price is 30€. To complete the purch…"
type textarea "مرحباً، سعر الشحن المُقدّر هو 30 يورو. لإتمام عملية الشراء، يُمكنك إضافة المنتج…"
type textarea "Hello. It shows that the estimated shipping price is 30€. To complete the purch…"
type textarea "مرحباً، يظهر أن سعر الشحن المُقدّر هو 30 يورو. لإتمام عملية الشراء، يمكنك إضافة…"
type textarea "Hello. It shows that the estimated shipping price is 30€. To complete the purch…"
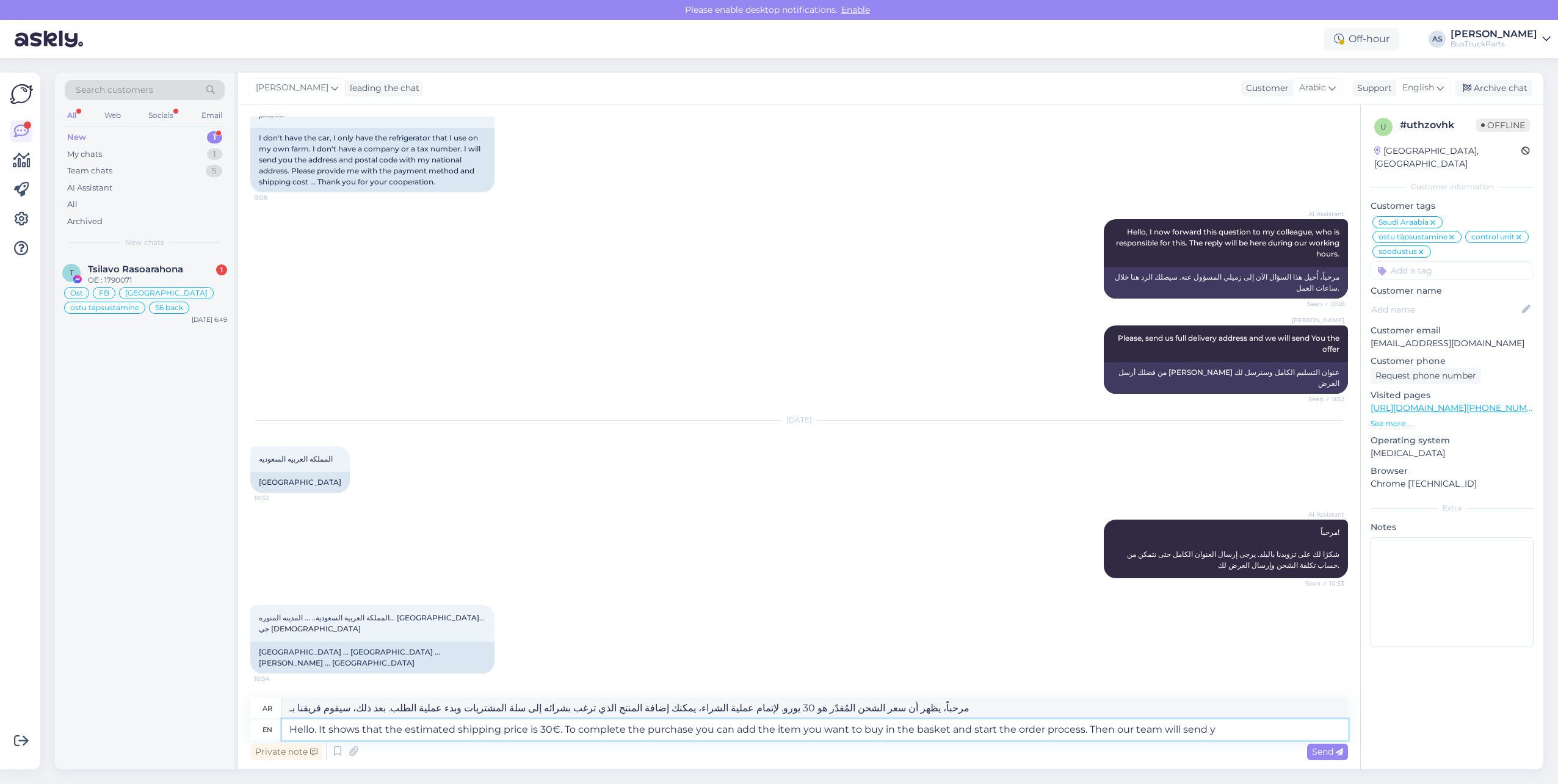
type textarea "مرحباً، يظهر أن سعر الشحن المُقدّر هو 30 يورو. لإتمام عملية الشراء، يمكنك إضافة…"
type textarea "Hello. It shows that the estimated shipping price is 30€. To complete the purch…"
type textarea "مرحباً، يظهر أن سعر الشحن المُقدّر هو 30 يورو. لإتمام عملية الشراء، يمكنك إضافة…"
type textarea "Hello. It shows that the estimated shipping price is 30€. To complete the purch…"
type textarea "مرحباً، يظهر أن سعر الشحن المُقدّر هو 30 يورو. لإتمام عملية الشراء، يمكنك إضافة…"
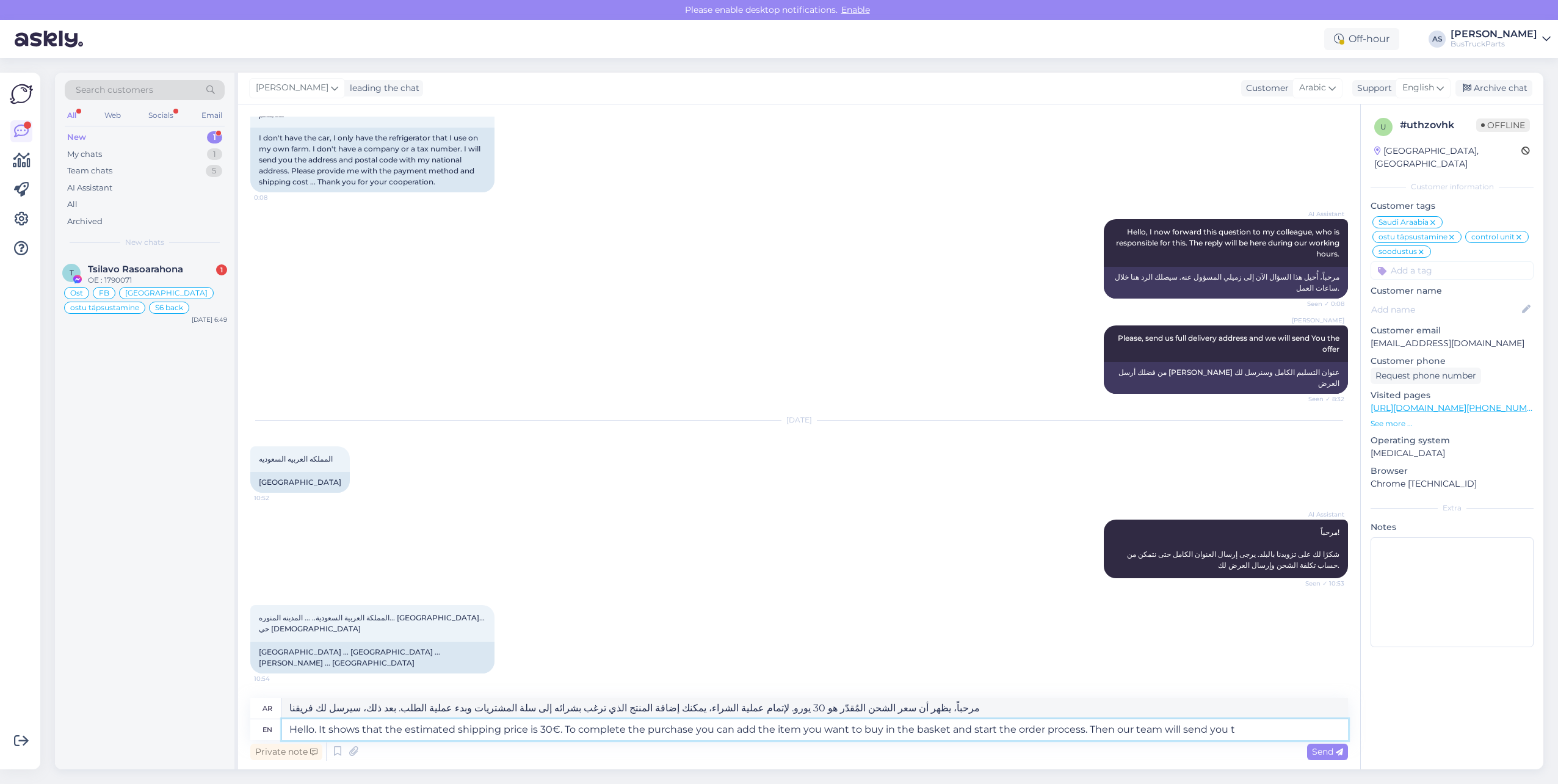
type textarea "Hello. It shows that the estimated shipping price is 30€. To complete the purch…"
type textarea "مرحباً، يظهر أن سعر الشحن المُقدّر هو 30 يورو. لإتمام عملية الشراء، يمكنك إضافة…"
type textarea "Hello. It shows that the estimated shipping price is 30€. To complete the purch…"
type textarea "مرحباً، يظهر أن سعر الشحن المُقدّر هو 30 يورو. لإتمام عملية الشراء، يمكنك إضافة…"
type textarea "Hello. It shows that the estimated shipping price is 30€. To complete the purch…"
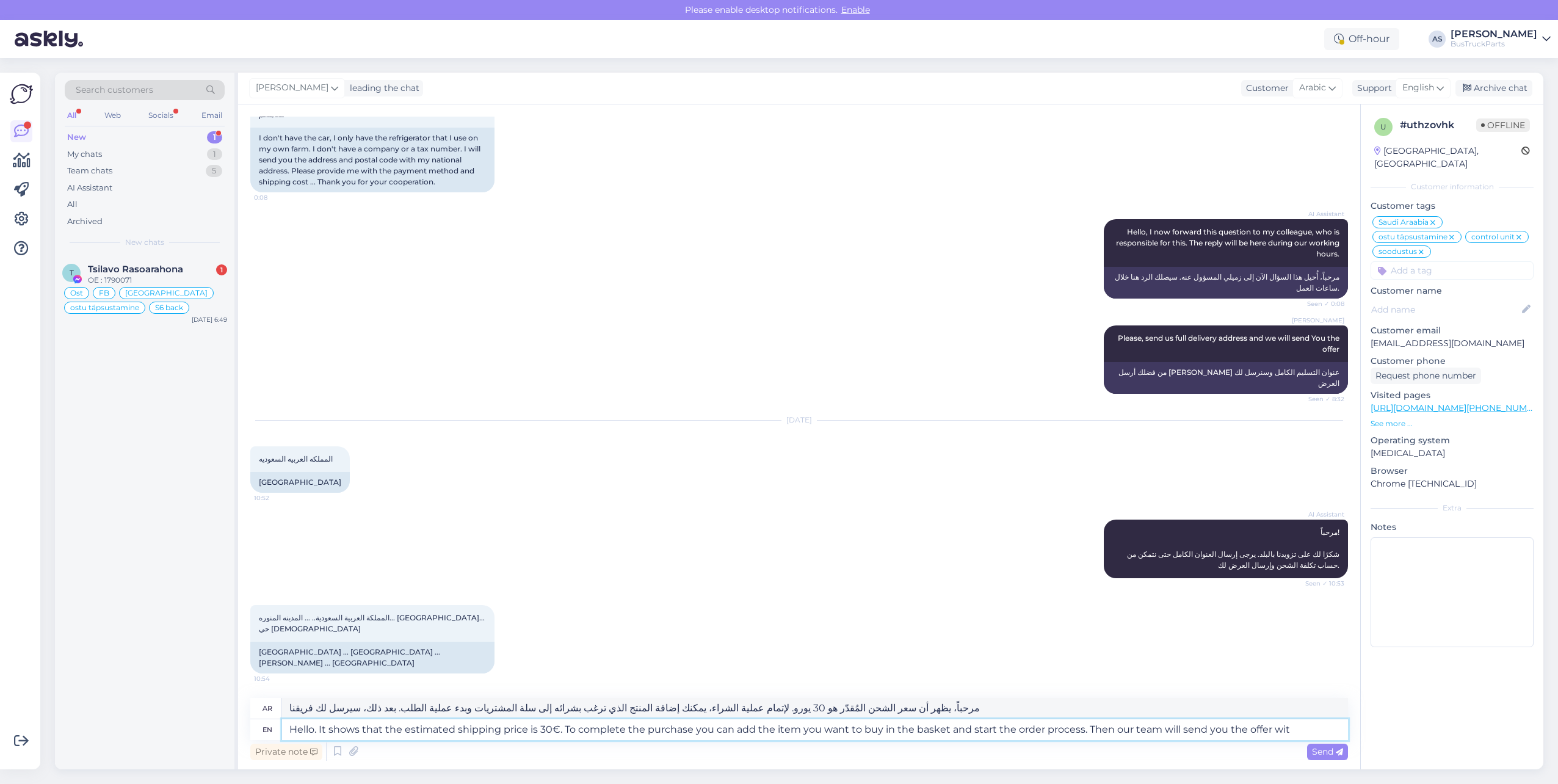
type textarea "مرحباً، يظهر أن سعر الشحن المُقدّر هو 30 يورو. لإتمام عملية الشراء، يمكنك إضافة…"
type textarea "Hello. It shows that the estimated shipping price is 30€. To complete the purch…"
type textarea "مرحباً، يظهر أن سعر الشحن المُقدّر هو 30 يورو. لإتمام عملية الشراء، يمكنك إضافة…"
type textarea "Hello. It shows that the estimated shipping price is 30€. To complete the purch…"
type textarea "مرحباً، يظهر أن سعر الشحن المُقدّر هو 30 يورو. لإتمام عملية الشراء، يمكنك إضافة…"
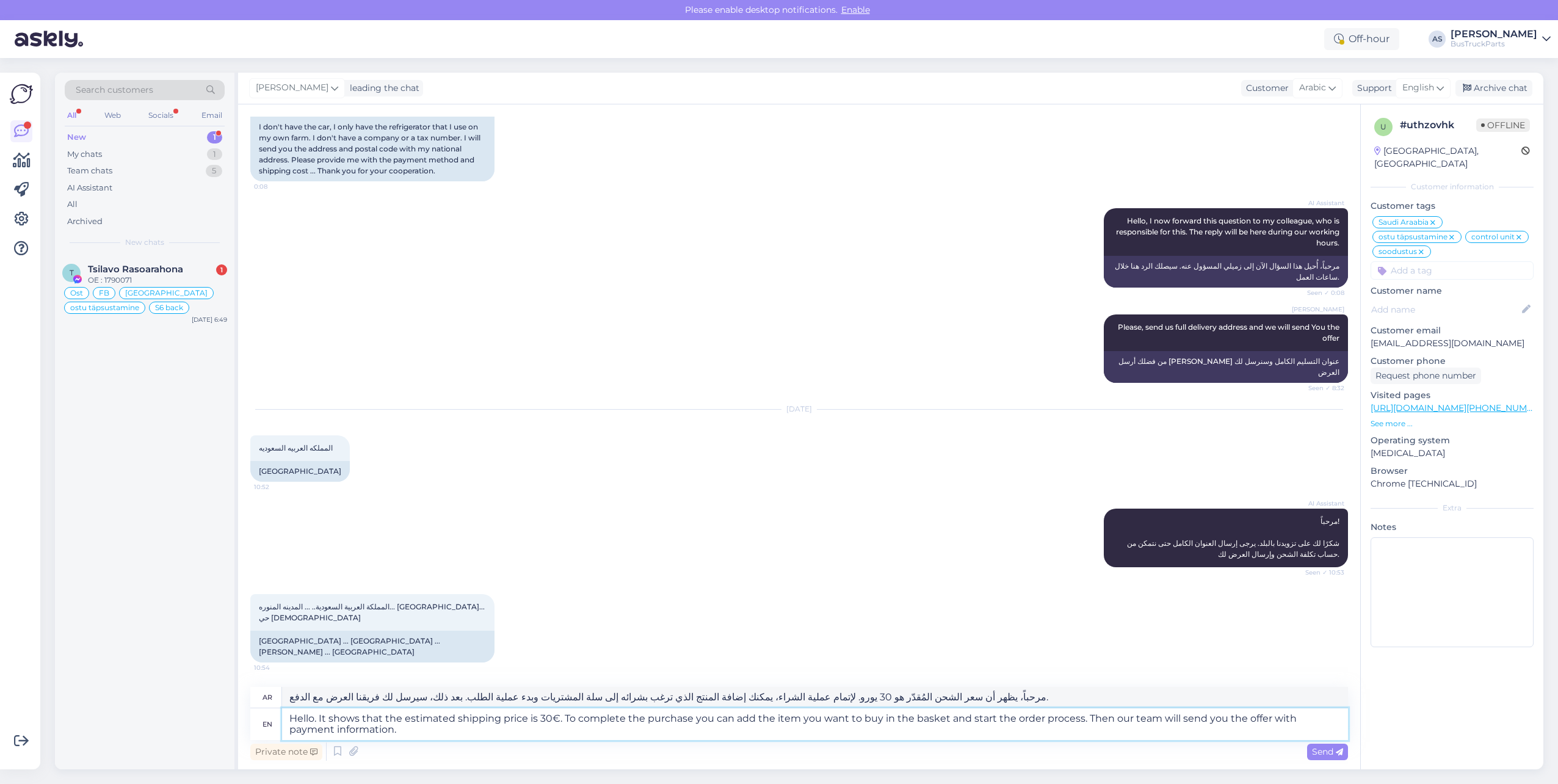
type textarea "Hello. It shows that the estimated shipping price is 30€. To complete the purch…"
type textarea "مرحباً، يظهر أن سعر الشحن المُقدّر هو 30 يورو. لإتمام عملية الشراء، يمكنك إضافة…"
type textarea "Hello. It shows that the estimated shipping price is 30€. To complete the purch…"
type textarea "مرحباً، يظهر أن سعر الشحن المُقدّر هو 30 يورو. لإتمام عملية الشراء، يمكنك إضافة…"
type textarea "Hello. It shows that the estimated shipping price is 30€. To complete the purch…"
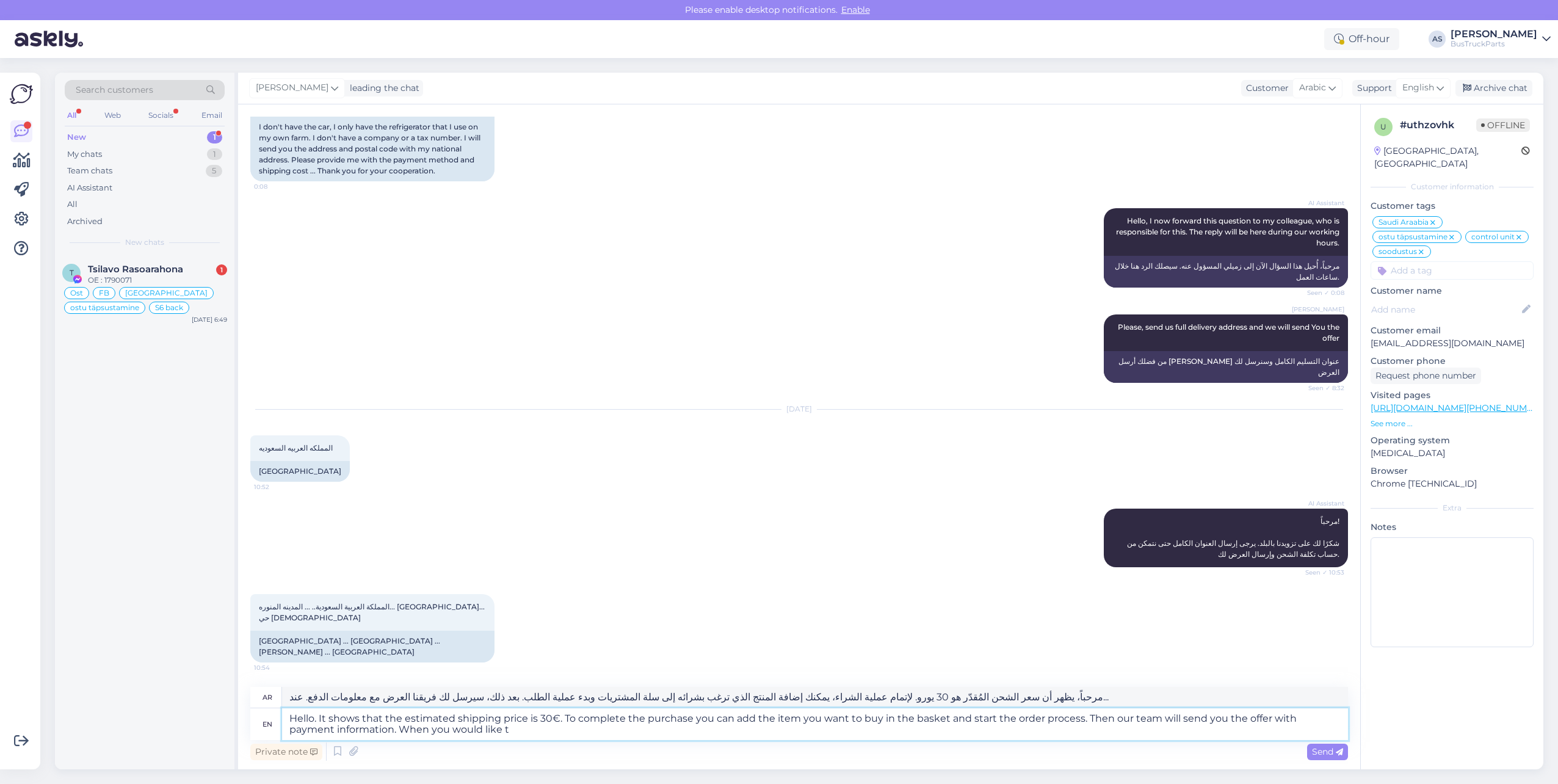
type textarea "مرحباً، يظهر أن سعر الشحن المُقدّر هو 30 يورو. لإتمام عملية الشراء، يمكنك إضافة…"
type textarea "Hello. It shows that the estimated shipping price is 30€. To complete the purch…"
type textarea "مرحباً، يظهر أن سعر الشحن المُقدّر هو 30 يورو. لإتمام عملية الشراء، يمكنك إضافة…"
type textarea "Hello. It shows that the estimated shipping price is 30€. To complete the purch…"
type textarea "مرحباً، يظهر أن سعر الشحن المُقدّر هو 30 يورو. لإتمام عملية الشراء، يمكنك إضافة…"
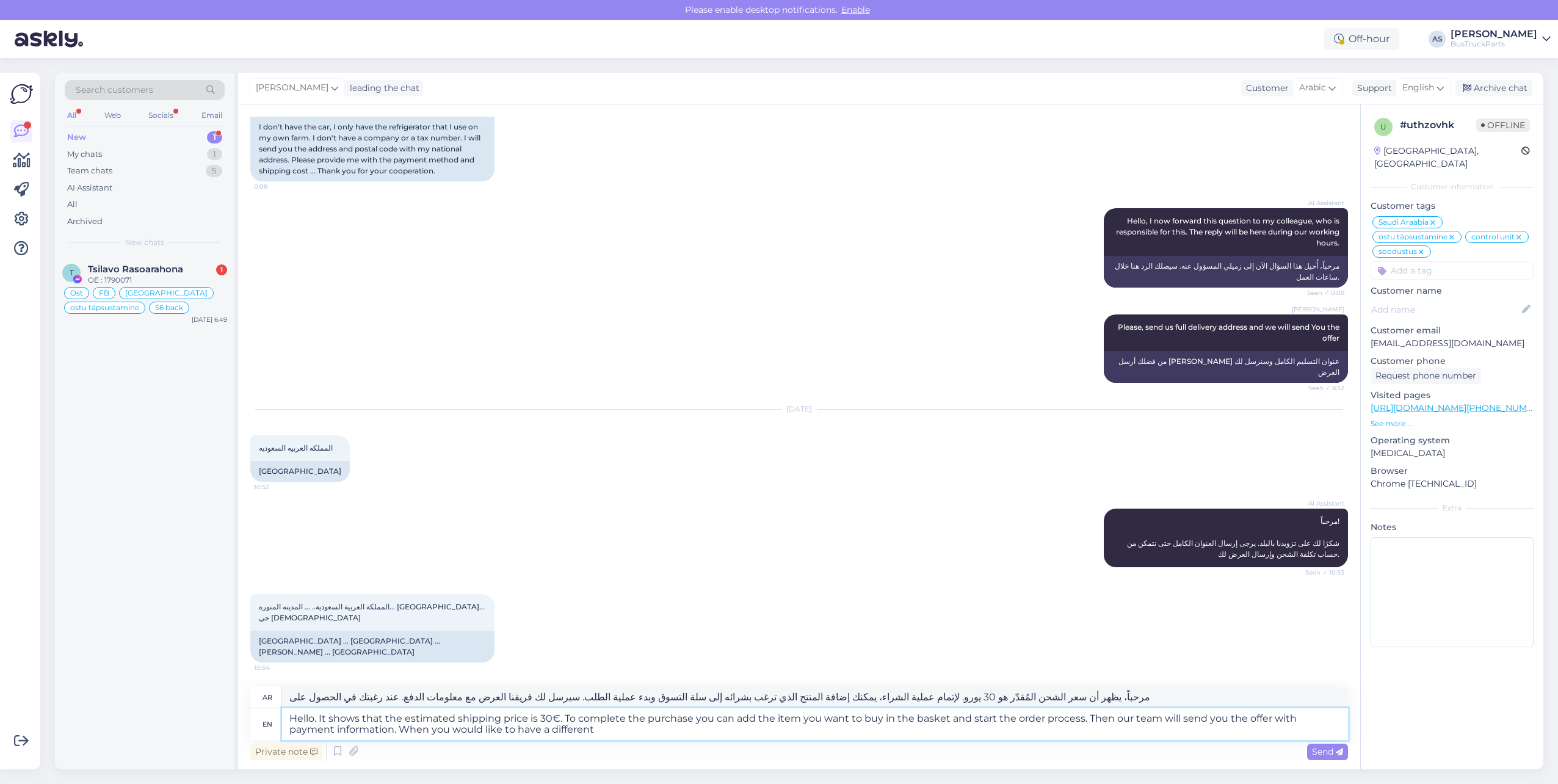
type textarea "Hello. It shows that the estimated shipping price is 30€. To complete the purch…"
type textarea "مرحباً، يظهر أن سعر الشحن المُقدّر هو 30 يورو. لإتمام عملية الشراء، يمكنك إضافة…"
type textarea "Hello. It shows that the estimated shipping price is 30€. To complete the purch…"
type textarea "مرحباً، يظهر أن سعر الشحن المُقدّر هو 30 يورو. لإتمام عملية الشراء، يمكنك إضافة…"
type textarea "Hello. It shows that the estimated shipping price is 30€. To complete the purch…"
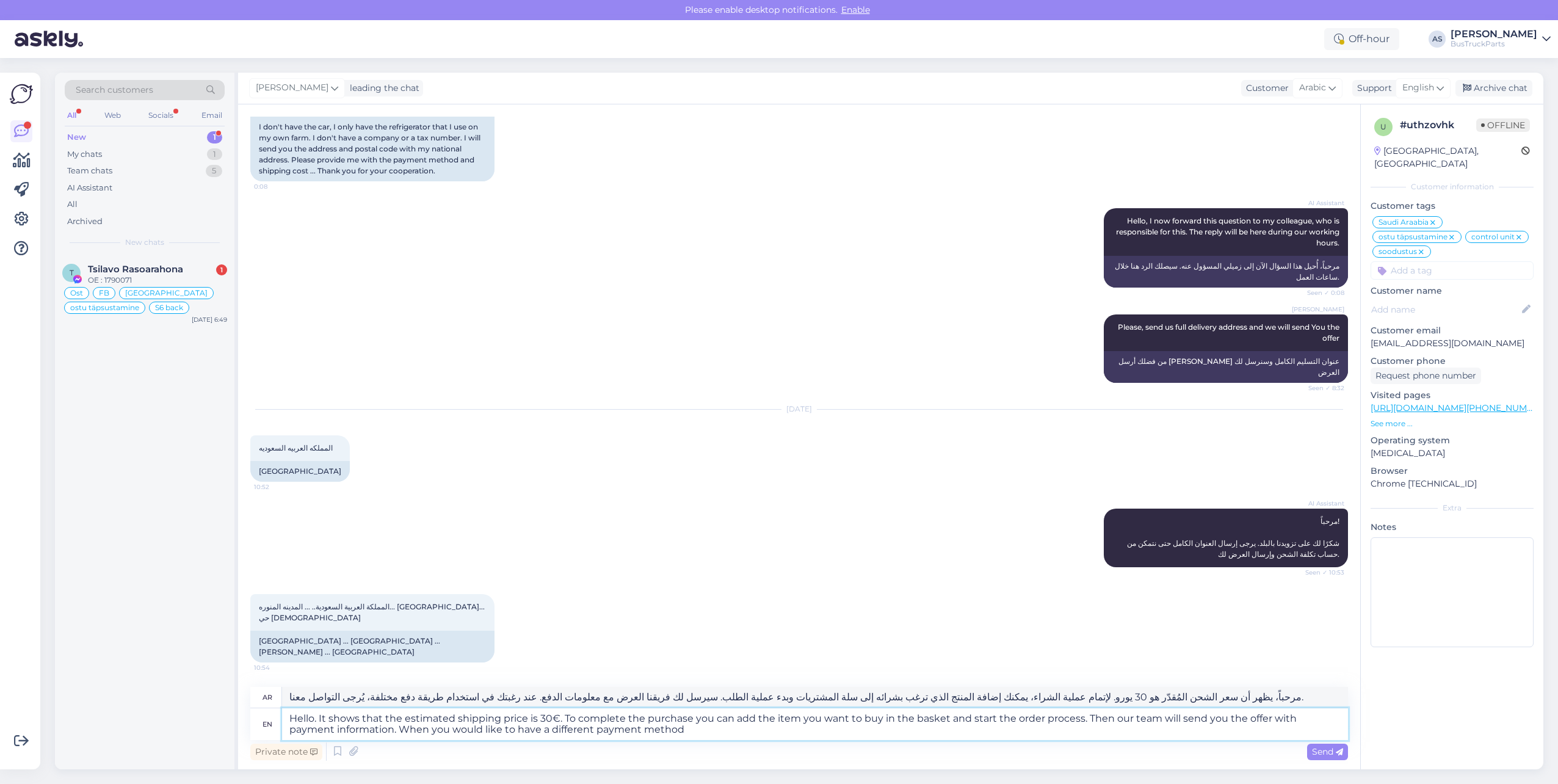
type textarea "مرحباً، يظهر أن سعر الشحن المُقدّر هو 30 يورو. لإتمام عملية الشراء، يمكنك إضافة…"
type textarea "Hello. It shows that the estimated shipping price is 30€. To complete the purch…"
type textarea "مرحباً، يظهر أن سعر الشحن المُقدّر هو 30 يورو. لإتمام عملية الشراء، يمكنك إضافة…"
type textarea "Hello. It shows that the estimated shipping price is 30€. To complete the purch…"
type textarea "مرحباً، يظهر أن سعر الشحن المُقدّر هو 30 يورو. لإتمام عملية الشراء، يمكنك إضافة…"
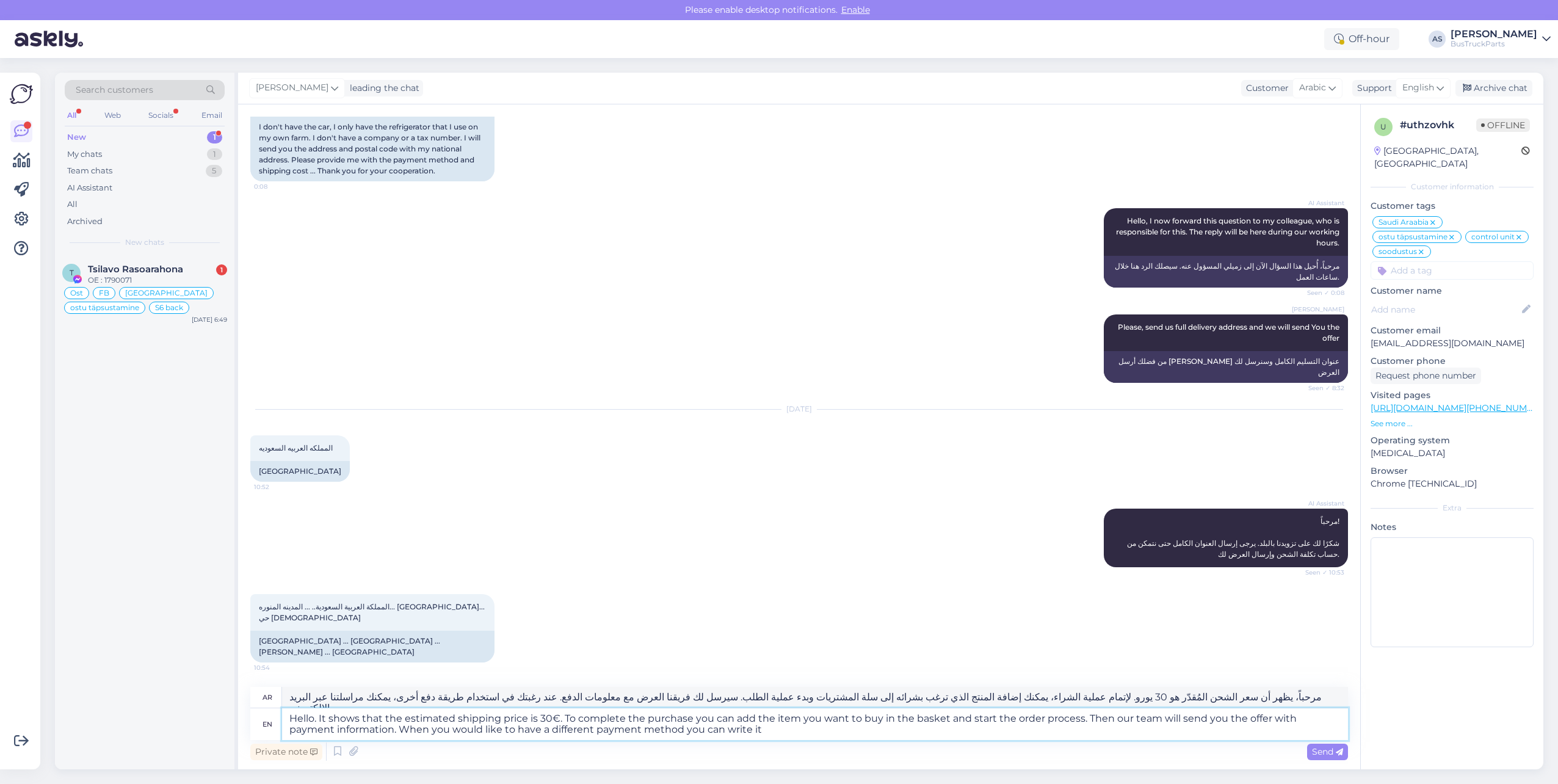
type textarea "Hello. It shows that the estimated shipping price is 30€. To complete the purch…"
type textarea "مرحباً، يظهر أن سعر الشحن المُقدّر هو 30 يورو. لإتمام عملية الشراء، يمكنك إضافة…"
type textarea "Hello. It shows that the estimated shipping price is 30€. To complete the purch…"
type textarea "مرحباً، يظهر أن سعر الشحن المُقدّر هو 30 يورو. لإتمام عملية الشراء، يمكنك إضافة…"
type textarea "Hello. It shows that the estimated shipping price is 30€. To complete the purch…"
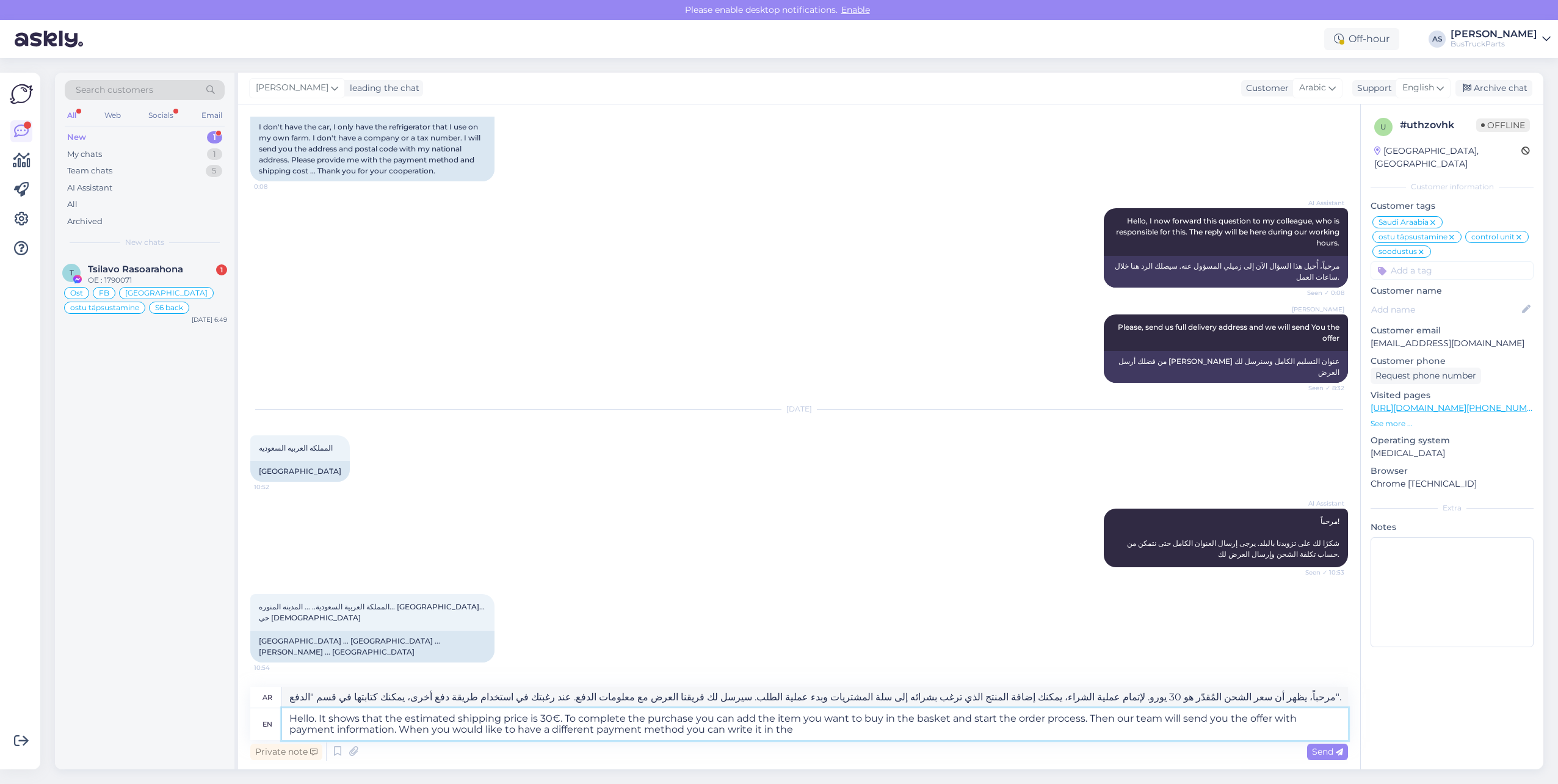
type textarea "مرحباً، يظهر أن سعر الشحن المُقدّر هو 30 يورو. لإتمام عملية الشراء، يمكنك إضافة…"
type textarea "Hello. It shows that the estimated shipping price is 30€. To complete the purch…"
type textarea "مرحباً، يظهر أن سعر الشحن المُقدّر هو 30 يورو. لإتمام عملية الشراء، يمكنك إضافة…"
type textarea "Hello. It shows that the estimated shipping price is 30€. To complete the purch…"
type textarea "مرحباً، يظهر أن سعر الشحن المُقدّر هو 30 يورو. لإتمام عملية الشراء، يمكنك إضافة…"
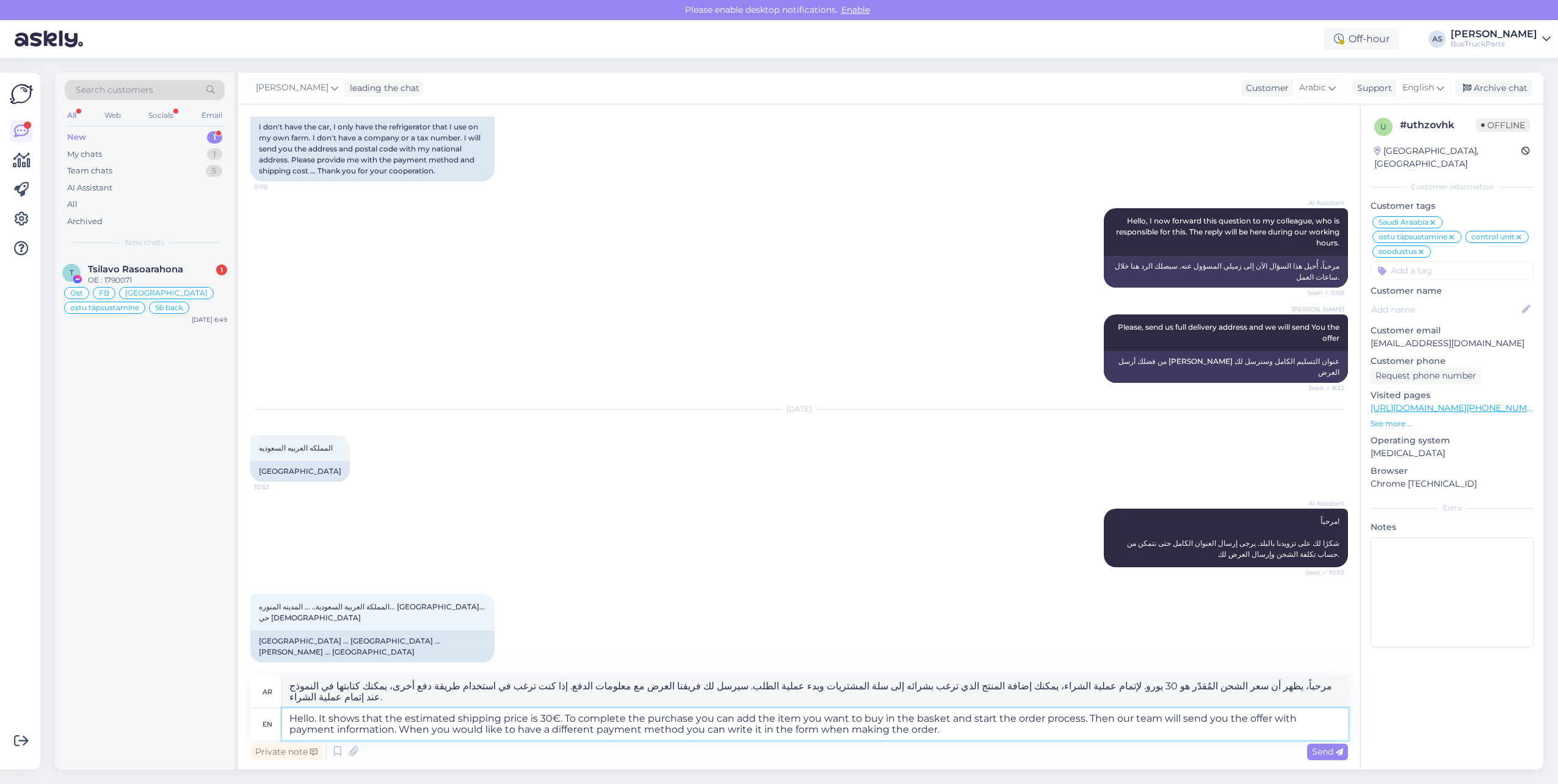
type textarea "Hello. It shows that the estimated shipping price is 30€. To complete the purch…"
type textarea "مرحباً، يظهر أن سعر الشحن المُقدّر هو 30 يورو. لإتمام عملية الشراء، يُمكنك إضاف…"
type textarea "Hello. It shows that the estimated shipping price is 30€. To complete the purch…"
click at [1326, 753] on span "Send" at bounding box center [1328, 752] width 31 height 11
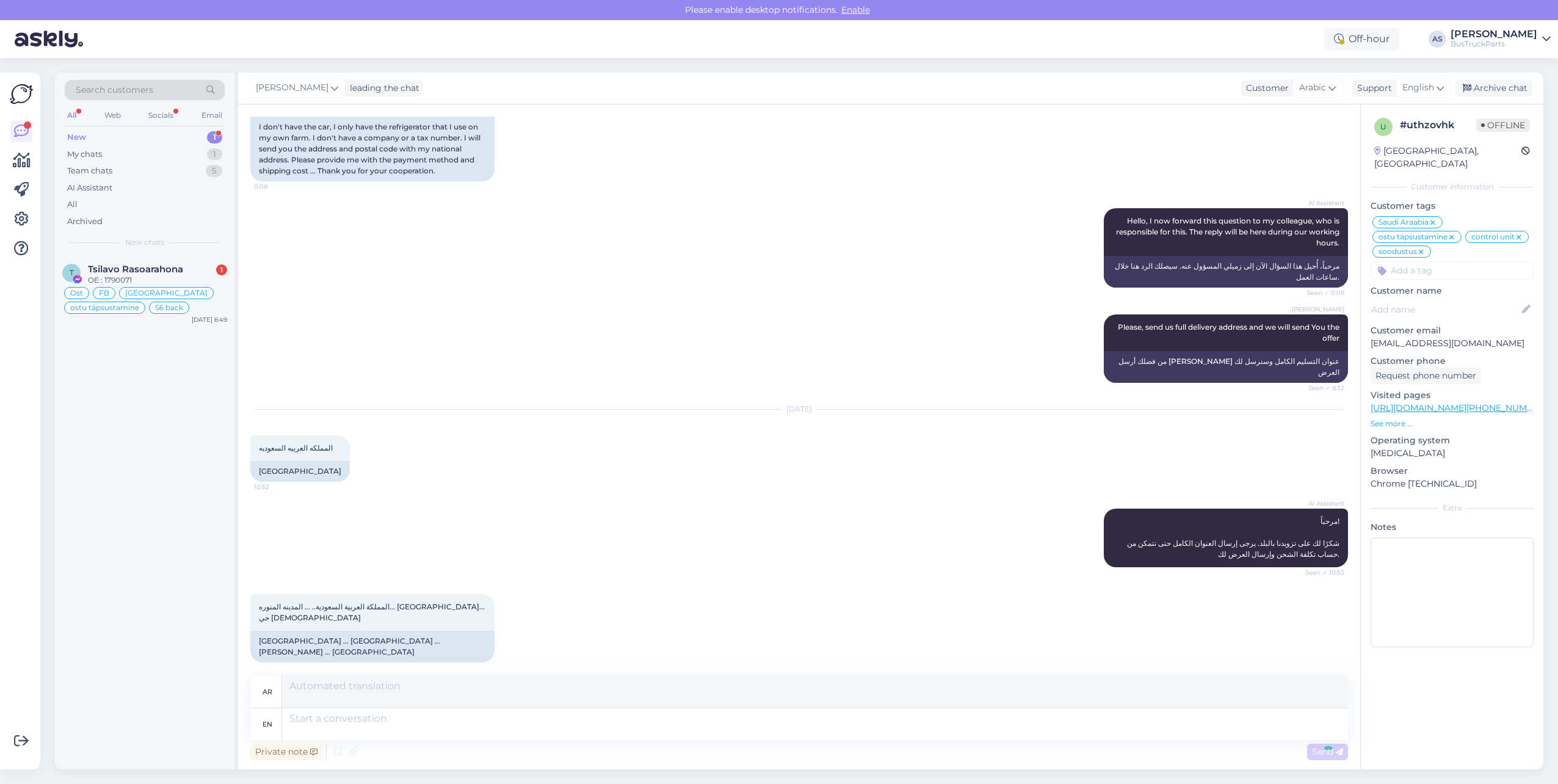
scroll to position [1982, 0]
